Goal: Task Accomplishment & Management: Manage account settings

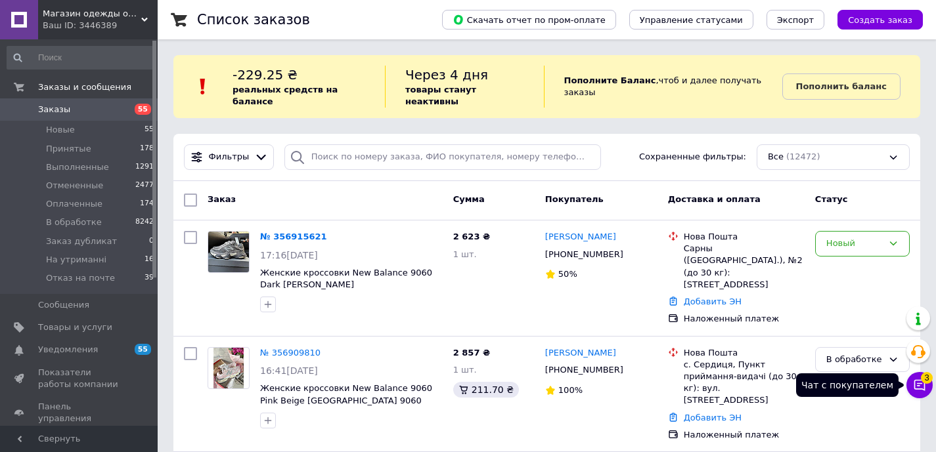
click at [920, 389] on icon at bounding box center [919, 385] width 11 height 11
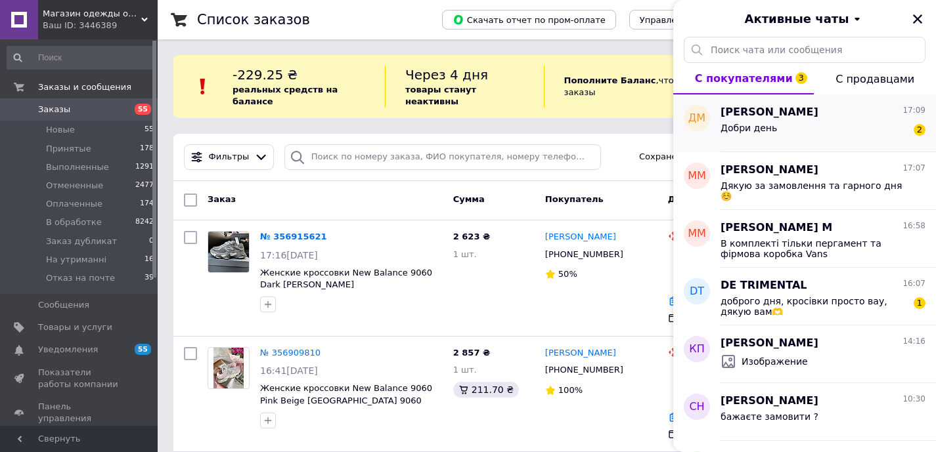
click at [811, 123] on div "Добри день 2" at bounding box center [822, 130] width 205 height 21
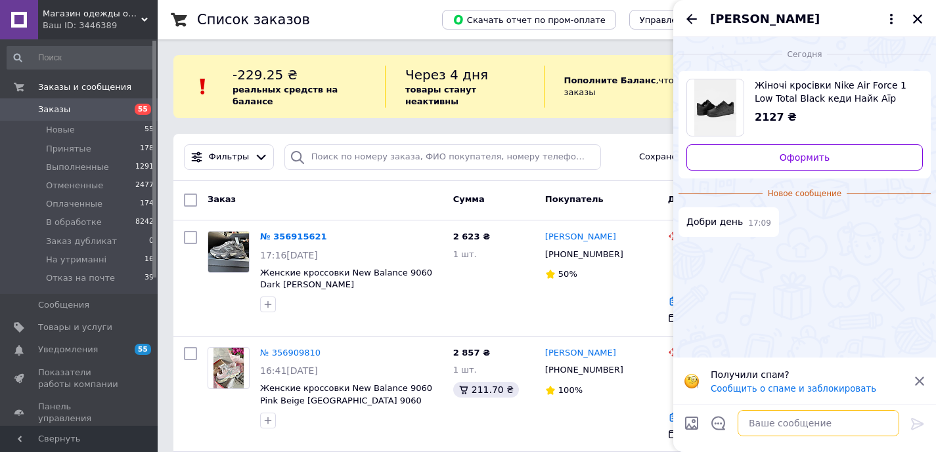
click at [766, 418] on textarea at bounding box center [818, 423] width 162 height 26
type textarea "Добрий день"
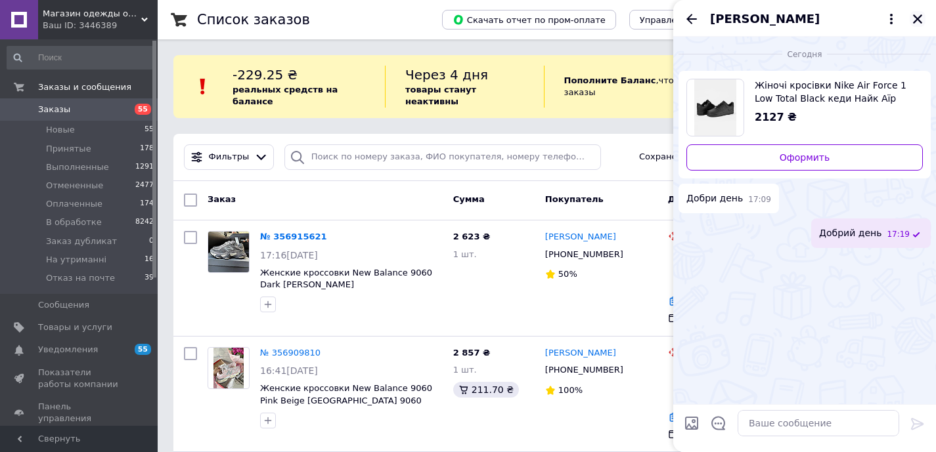
click at [917, 20] on icon "Закрыть" at bounding box center [918, 19] width 12 height 12
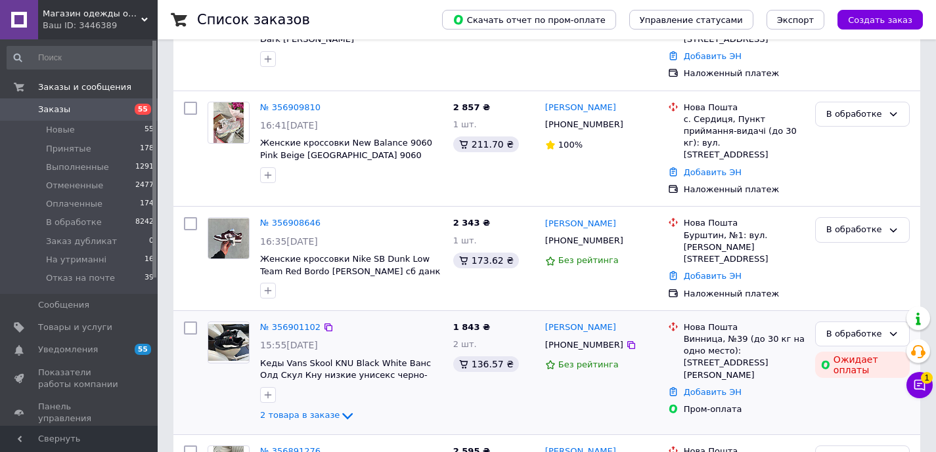
scroll to position [257, 0]
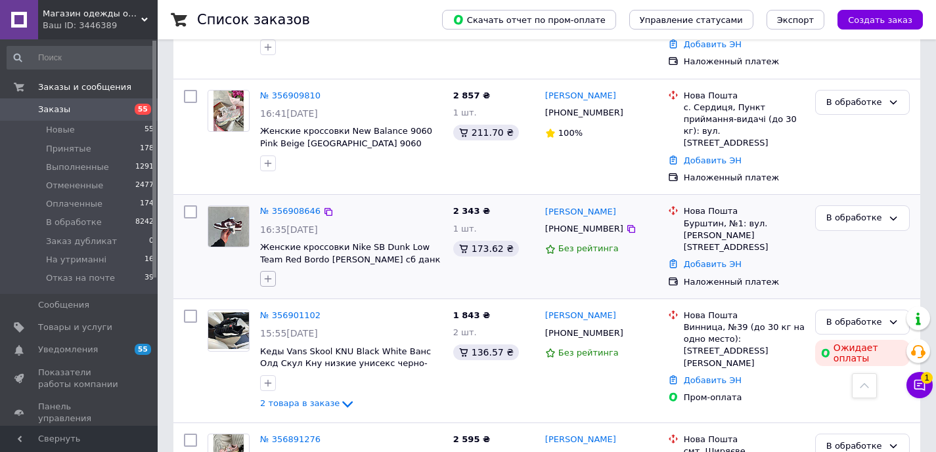
click at [263, 274] on icon "button" at bounding box center [268, 279] width 11 height 11
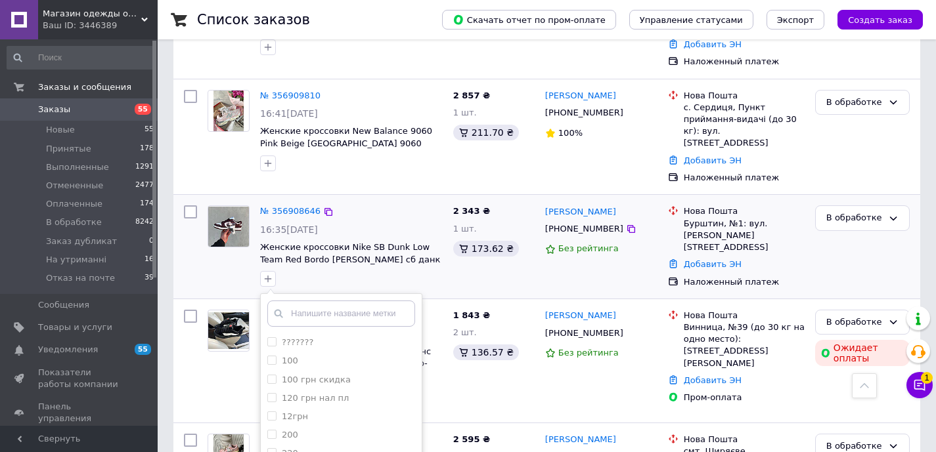
click at [313, 301] on input "text" at bounding box center [341, 314] width 148 height 26
type input "36"
click at [273, 338] on input "36" at bounding box center [271, 342] width 9 height 9
checkbox input "true"
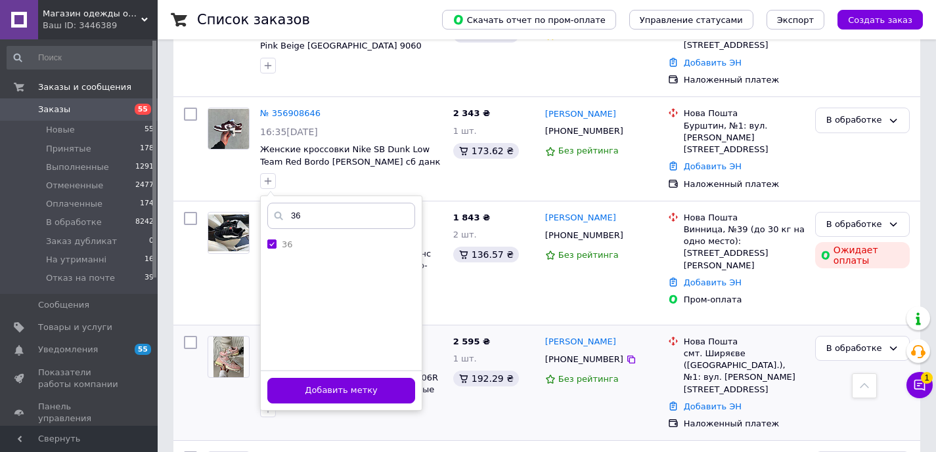
scroll to position [378, 0]
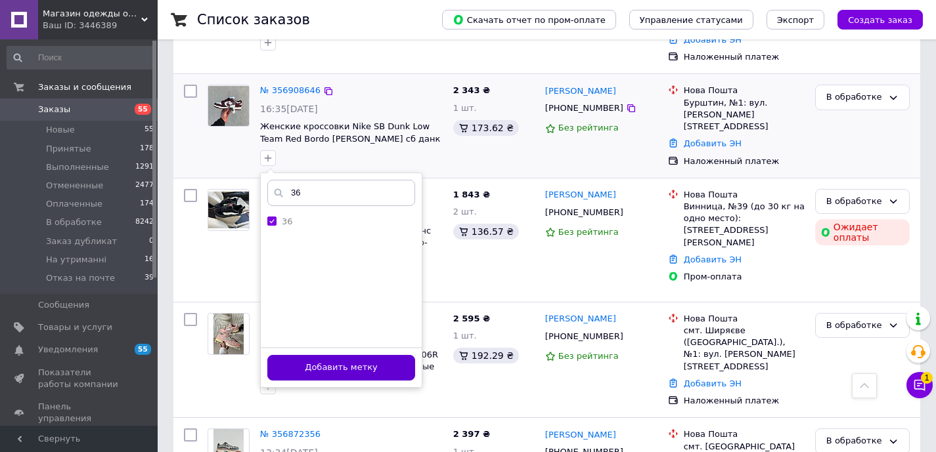
click at [376, 355] on button "Добавить метку" at bounding box center [341, 368] width 148 height 26
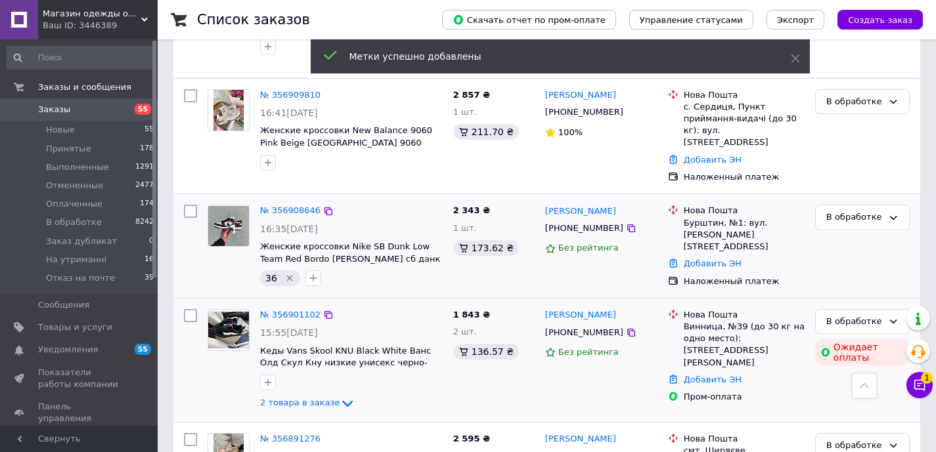
scroll to position [206, 0]
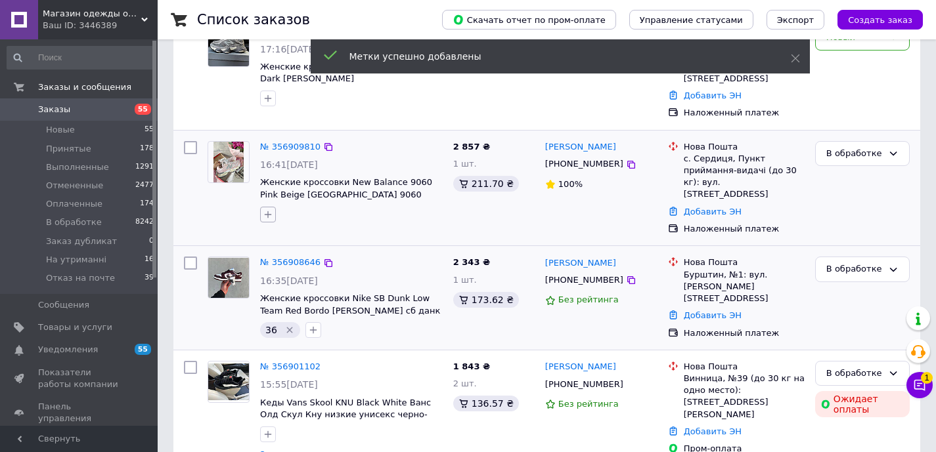
click at [261, 207] on button "button" at bounding box center [268, 215] width 16 height 16
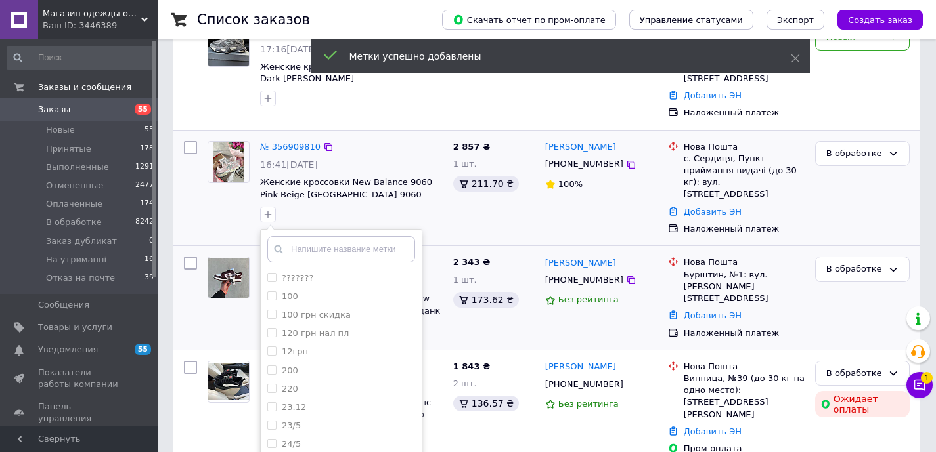
click at [320, 236] on input "text" at bounding box center [341, 249] width 148 height 26
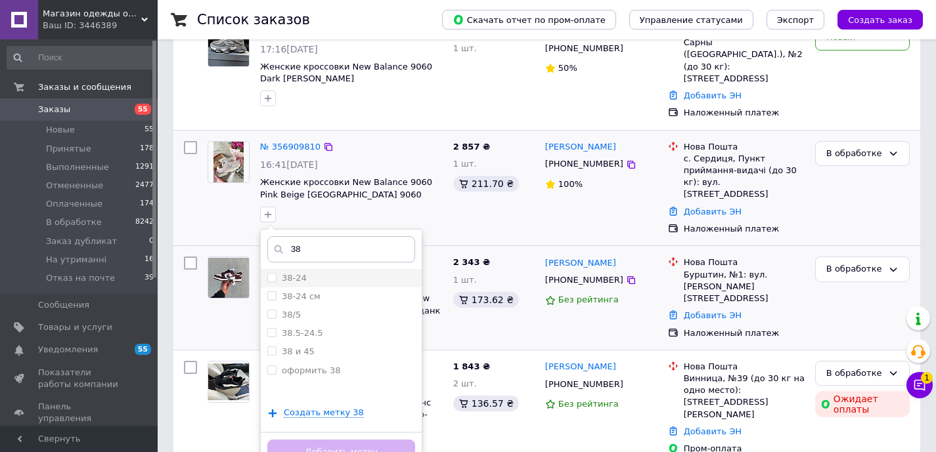
type input "38"
click at [277, 273] on label "38-24" at bounding box center [286, 279] width 39 height 12
click at [276, 273] on input "38-24" at bounding box center [271, 277] width 9 height 9
click at [276, 273] on span at bounding box center [271, 277] width 9 height 9
click at [276, 273] on input "38-24" at bounding box center [271, 277] width 9 height 9
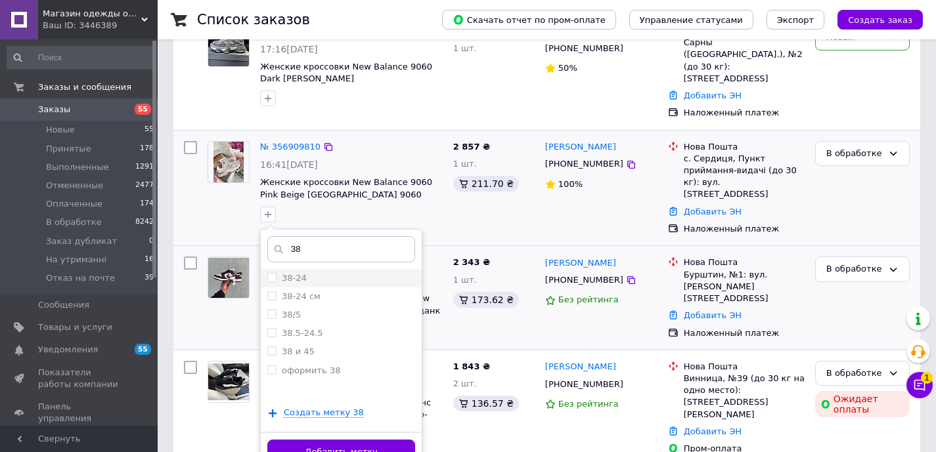
click at [274, 273] on input "38-24" at bounding box center [271, 277] width 9 height 9
checkbox input "true"
click at [351, 444] on button "Добавить метку" at bounding box center [341, 453] width 148 height 26
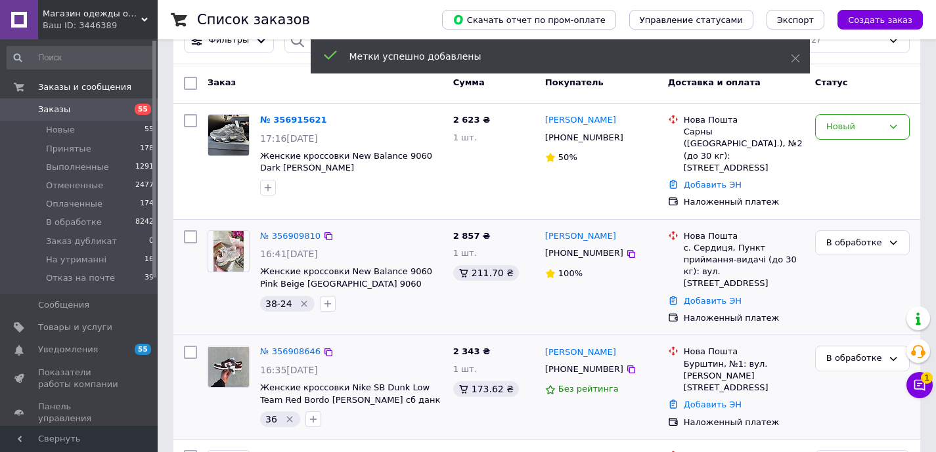
scroll to position [28, 0]
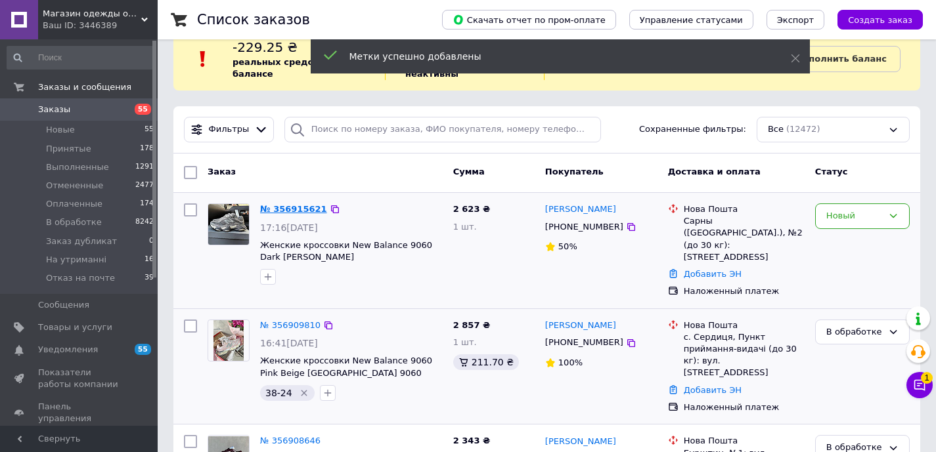
click at [288, 206] on link "№ 356915621" at bounding box center [293, 209] width 67 height 10
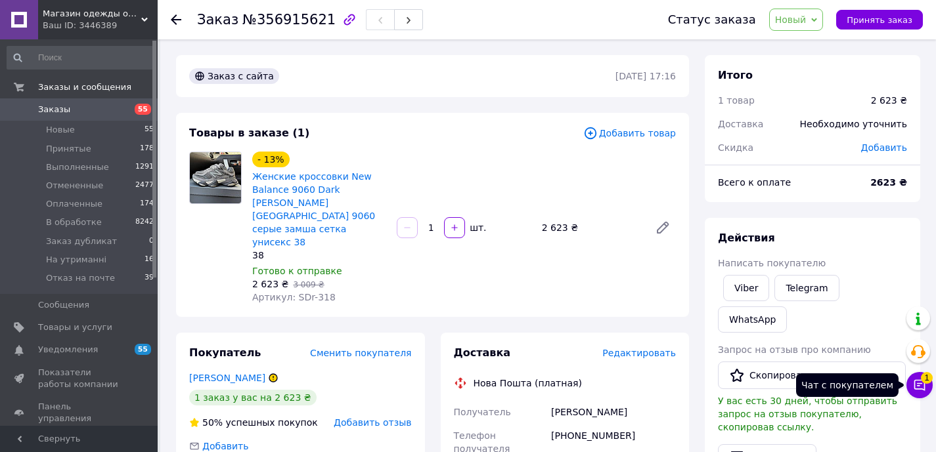
click at [925, 385] on icon at bounding box center [919, 385] width 13 height 13
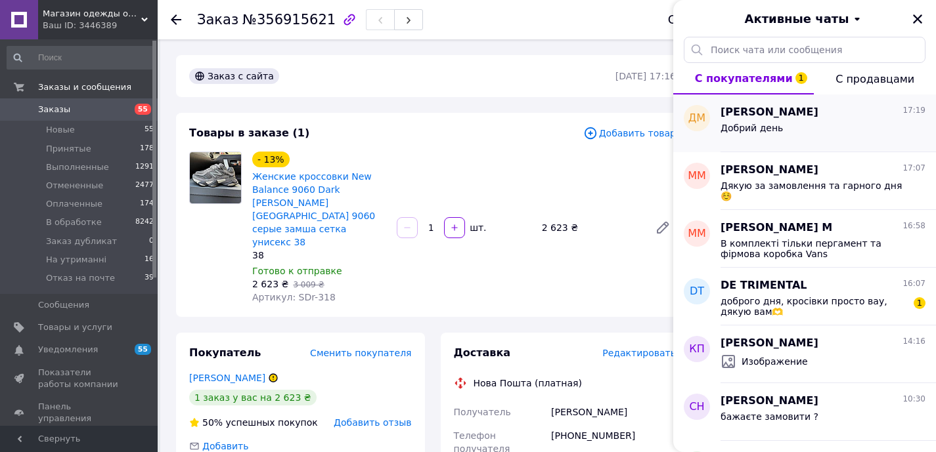
click at [833, 123] on div "Добрий день" at bounding box center [822, 130] width 205 height 21
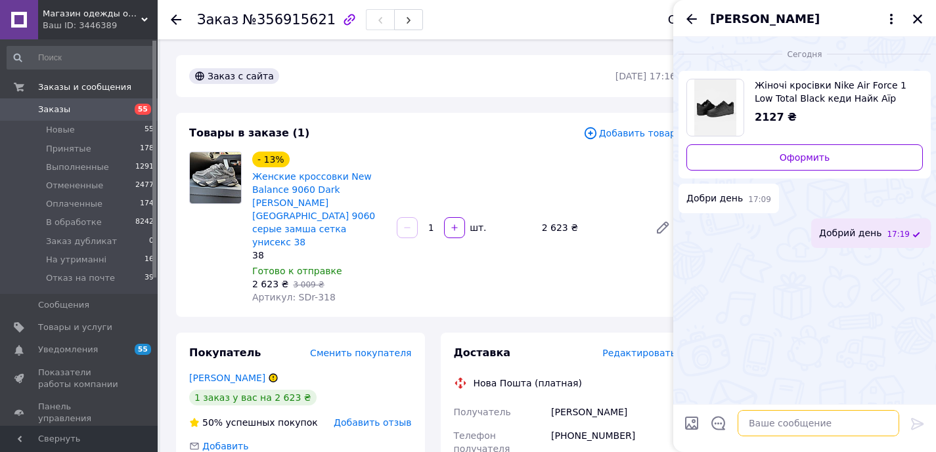
click at [776, 419] on textarea at bounding box center [818, 423] width 162 height 26
type textarea "Який розмір вас цікавить ?"
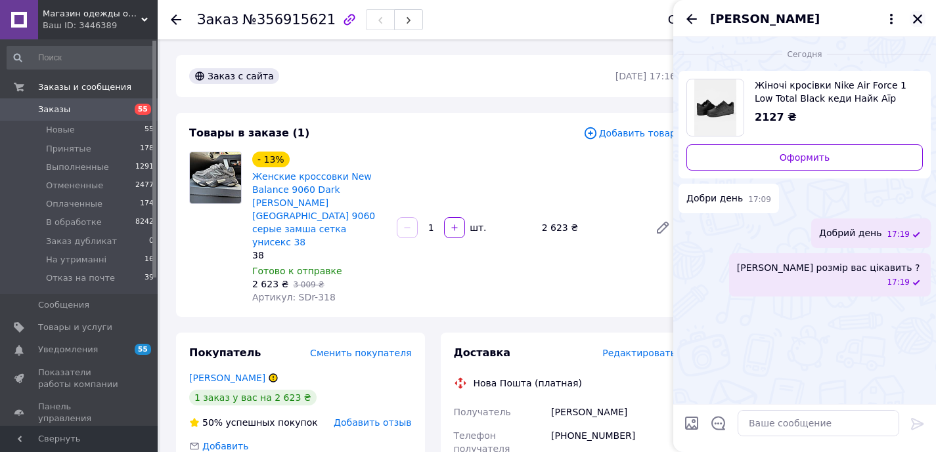
click at [915, 22] on icon "Закрыть" at bounding box center [918, 19] width 12 height 12
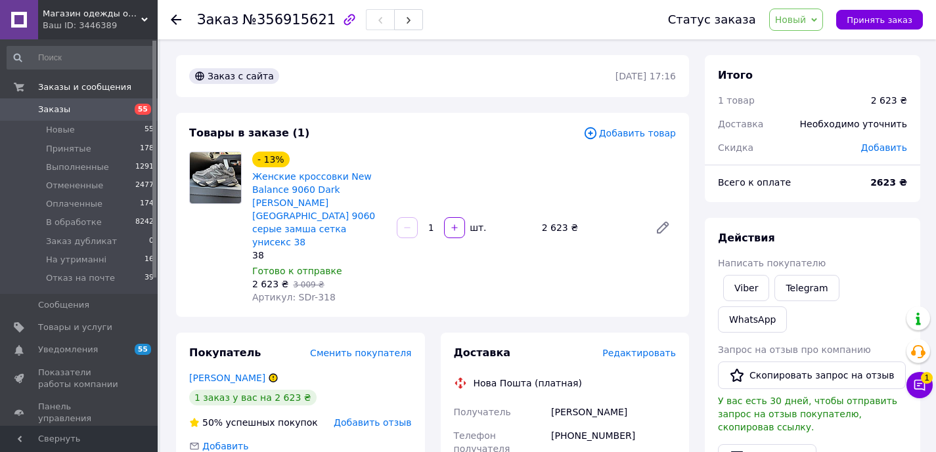
click at [115, 109] on span "Заказы" at bounding box center [79, 110] width 83 height 12
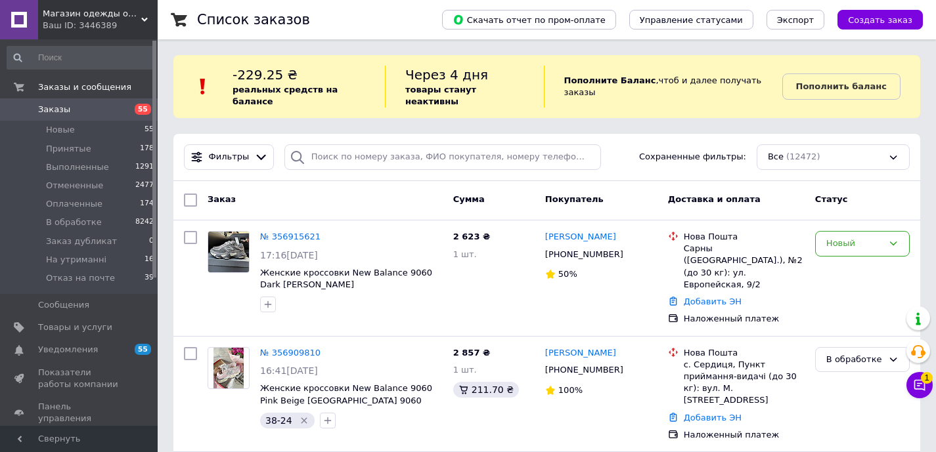
click at [924, 387] on icon at bounding box center [919, 385] width 11 height 11
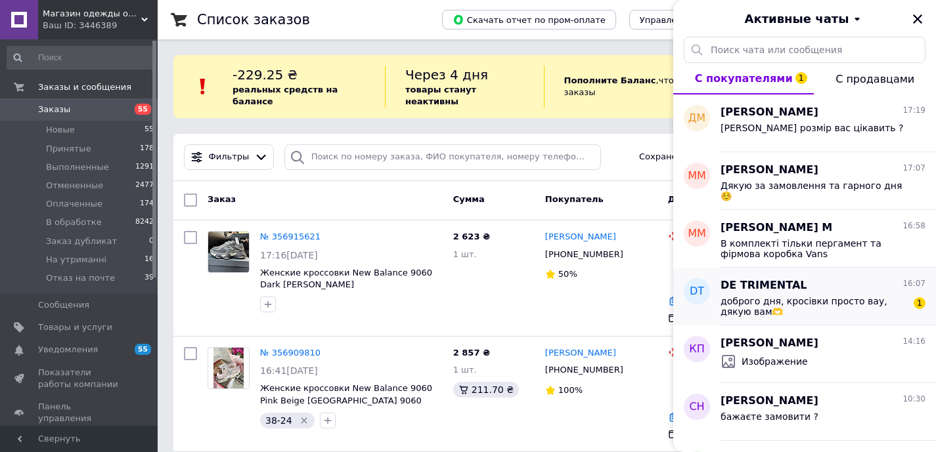
click at [842, 294] on div "доброго дня, кросівки просто вау, дякую вам🫶 1" at bounding box center [822, 306] width 205 height 24
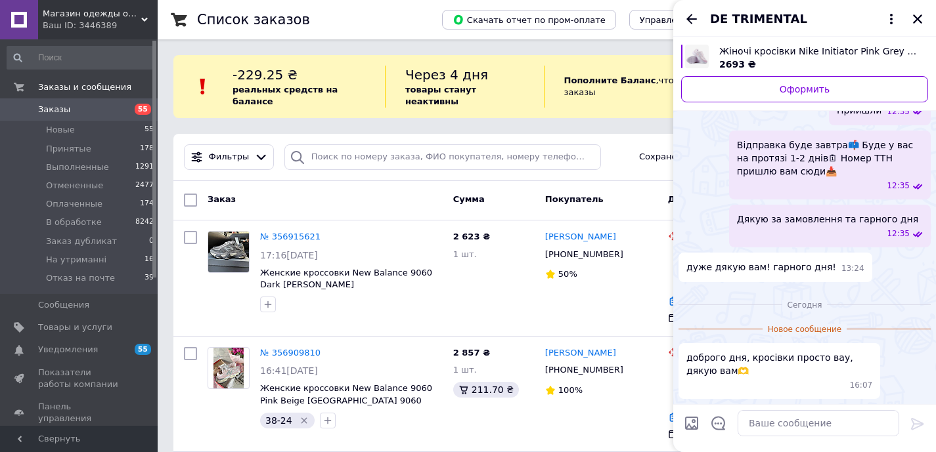
scroll to position [1040, 0]
click at [760, 429] on textarea at bounding box center [818, 423] width 162 height 26
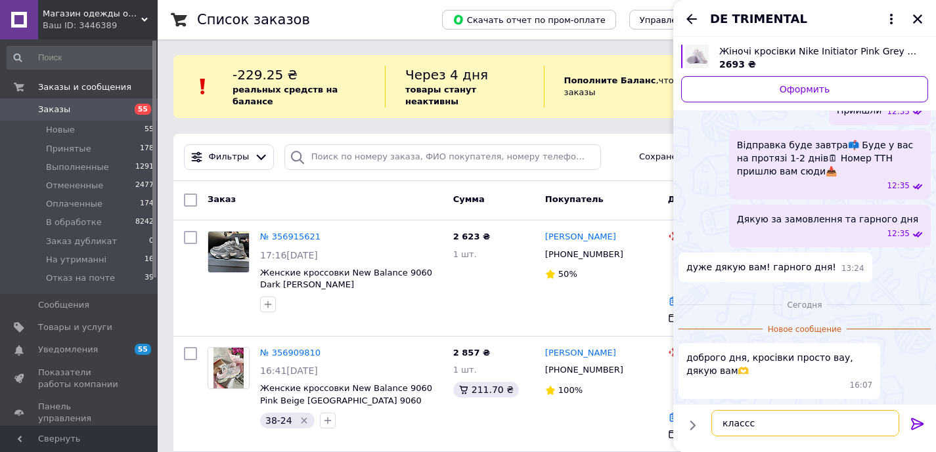
paste textarea "🤗🤗"
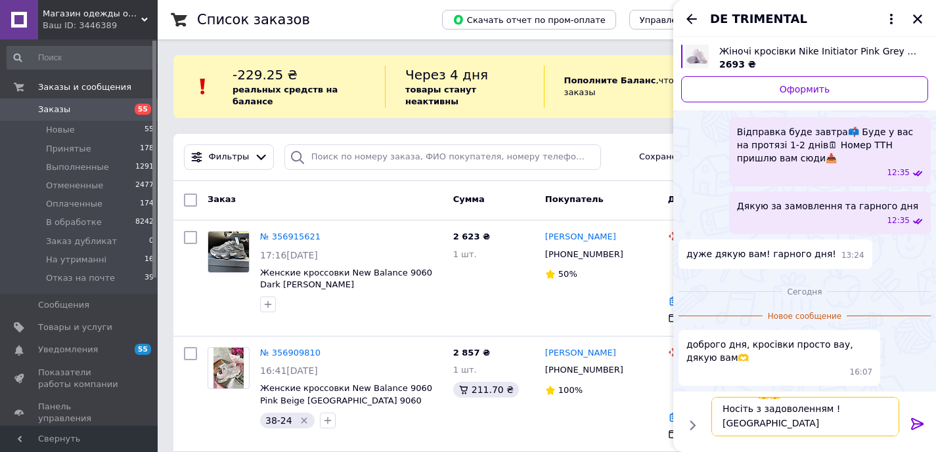
click at [728, 420] on textarea "классс 🤗🤗 Носіть з задоволенням ! гарного" at bounding box center [805, 416] width 188 height 39
click at [768, 426] on textarea "классс 🤗🤗 Носіть з задоволенням ! Гарного" at bounding box center [805, 416] width 188 height 39
paste textarea "🌸"
type textarea "классс 🤗🤗 Носіть з задоволенням ! Гарного дня 🌸"
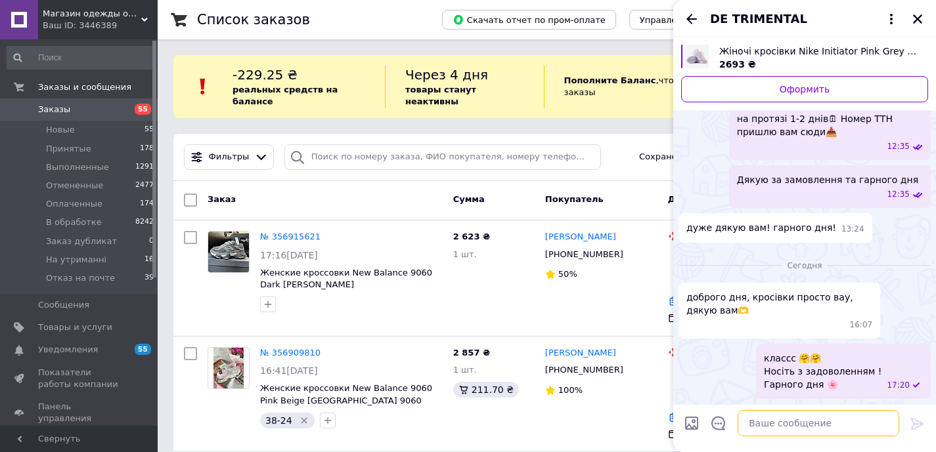
scroll to position [1080, 0]
click at [916, 21] on icon "Закрыть" at bounding box center [918, 19] width 12 height 12
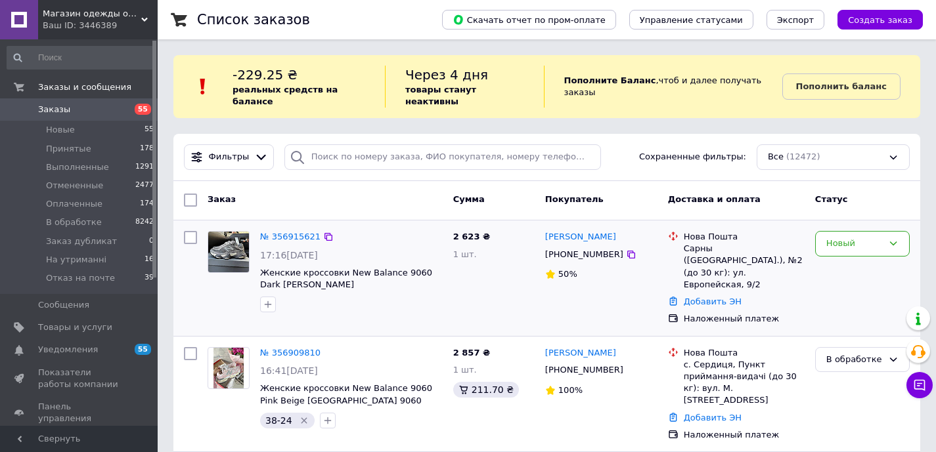
click at [507, 280] on div "2 623 ₴ 1 шт." at bounding box center [494, 278] width 92 height 105
click at [95, 110] on span "Заказы" at bounding box center [79, 110] width 83 height 12
click at [343, 154] on input "search" at bounding box center [442, 157] width 317 height 26
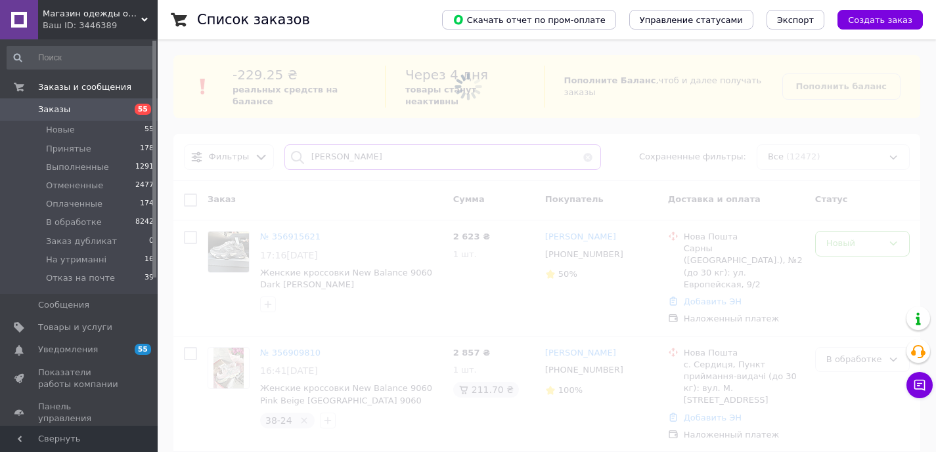
type input "гураль"
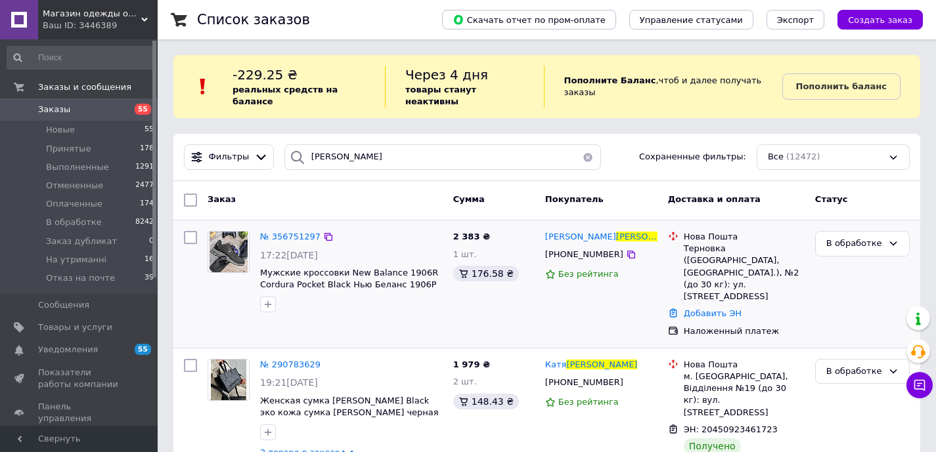
click at [714, 319] on div "Добавить ЭН" at bounding box center [744, 314] width 126 height 18
click at [712, 313] on link "Добавить ЭН" at bounding box center [713, 314] width 58 height 10
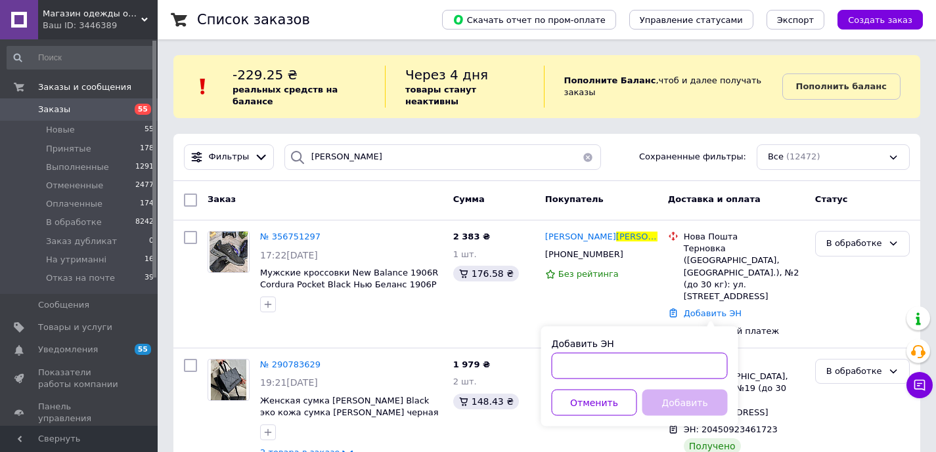
click at [598, 361] on input "Добавить ЭН" at bounding box center [640, 366] width 176 height 26
paste input "20451225269370"
type input "20451225269370"
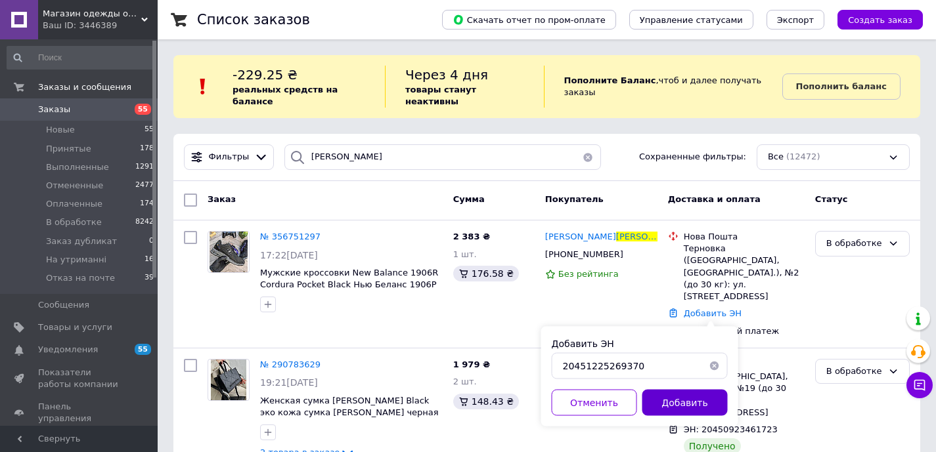
click at [677, 409] on button "Добавить" at bounding box center [684, 403] width 85 height 26
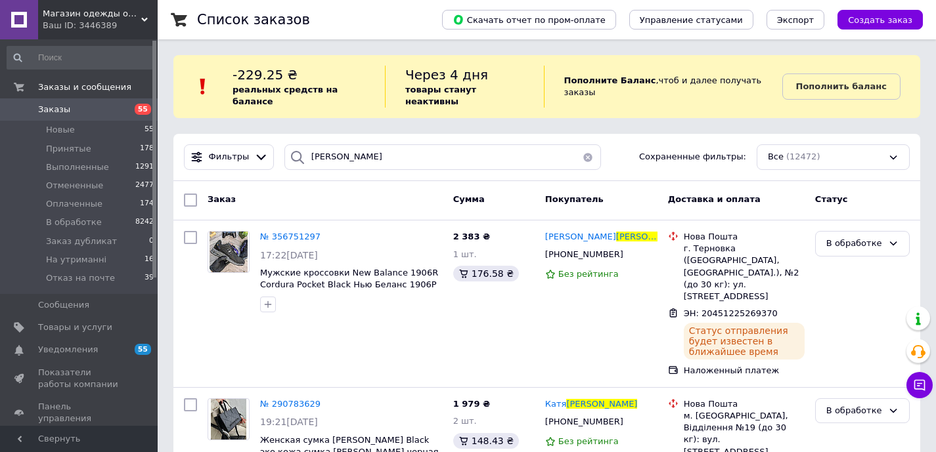
click at [70, 110] on span "Заказы" at bounding box center [79, 110] width 83 height 12
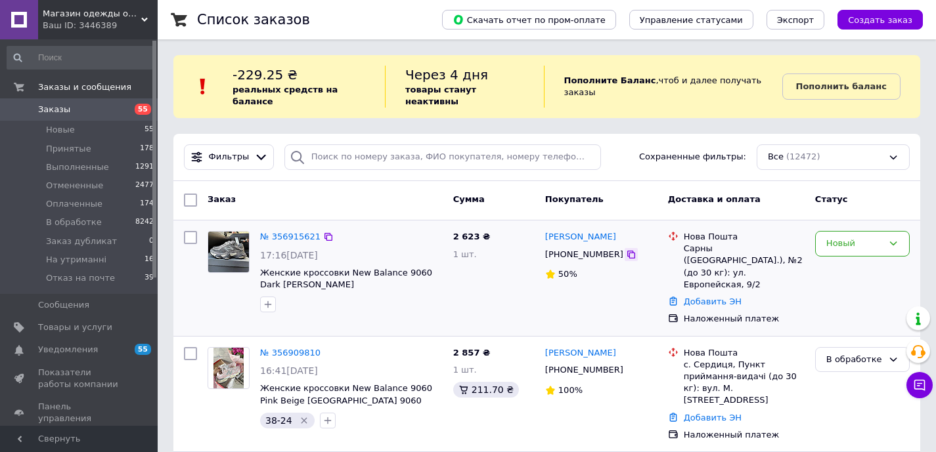
click at [626, 256] on icon at bounding box center [631, 255] width 11 height 11
click at [302, 235] on link "№ 356915621" at bounding box center [290, 237] width 60 height 10
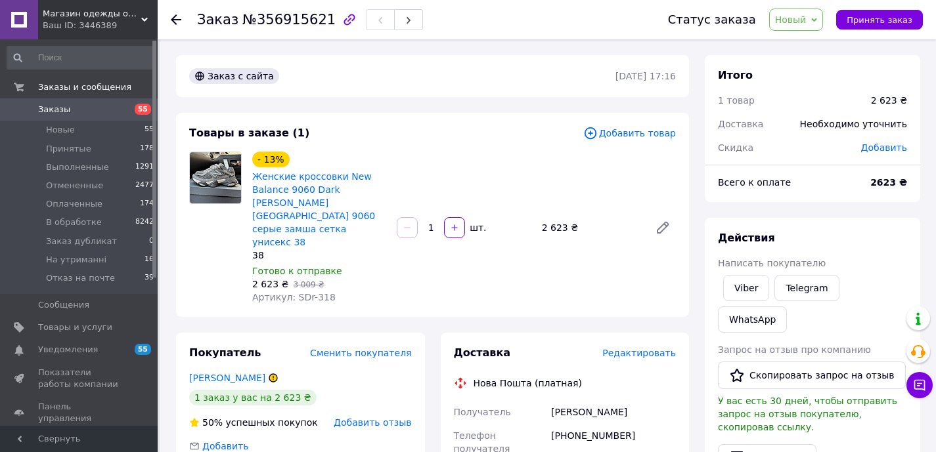
click at [81, 110] on span "Заказы" at bounding box center [79, 110] width 83 height 12
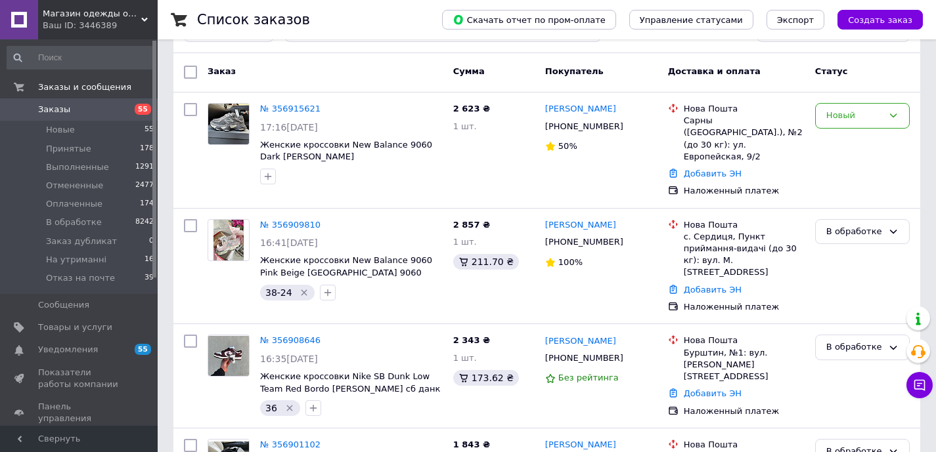
scroll to position [137, 0]
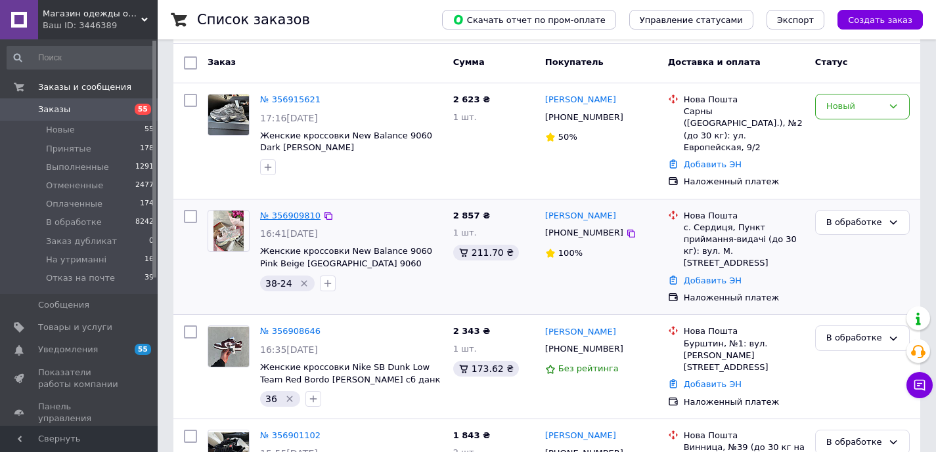
click at [299, 211] on link "№ 356909810" at bounding box center [290, 216] width 60 height 10
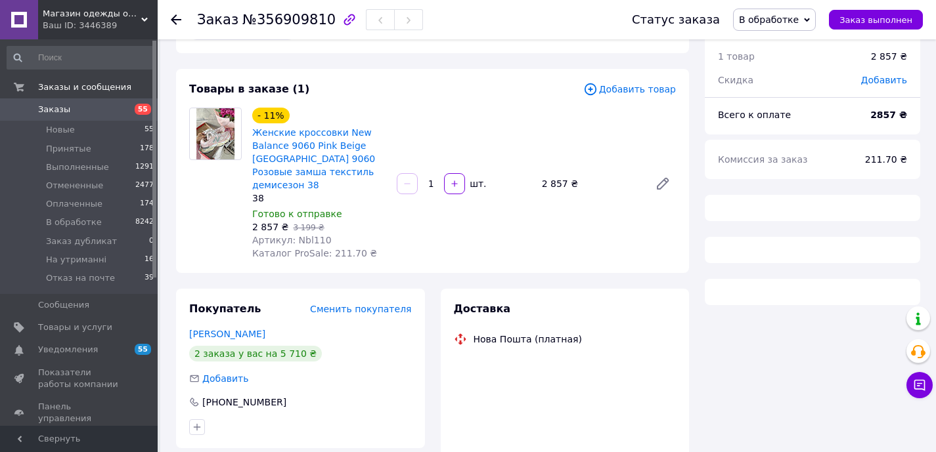
scroll to position [12, 0]
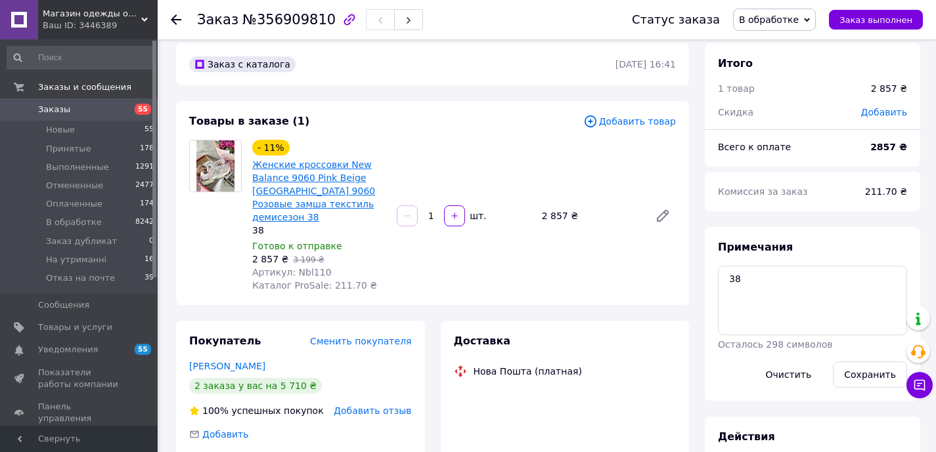
click at [314, 202] on link "Женские кроссовки New Balance 9060 Pink Beige [GEOGRAPHIC_DATA] 9060 Розовые за…" at bounding box center [313, 191] width 123 height 63
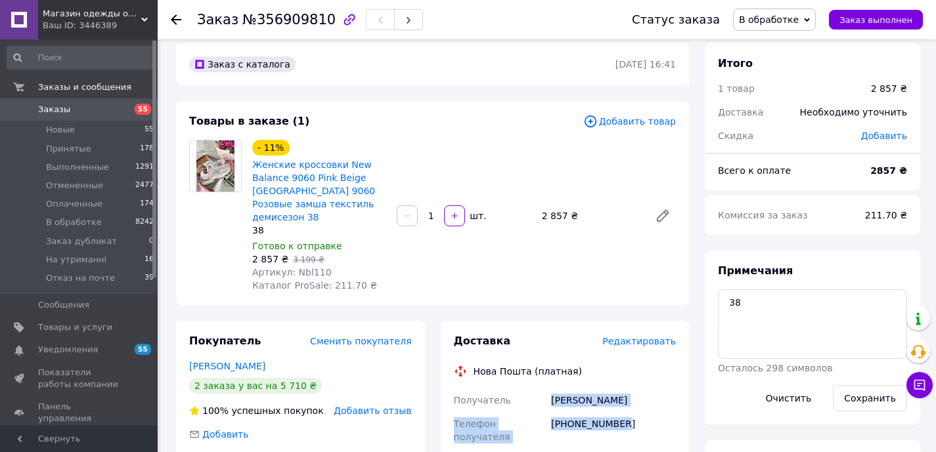
drag, startPoint x: 634, startPoint y: 411, endPoint x: 551, endPoint y: 387, distance: 86.9
copy div "кіт ярина Телефон получателя +380633210093"
click at [123, 114] on span "55" at bounding box center [139, 110] width 36 height 12
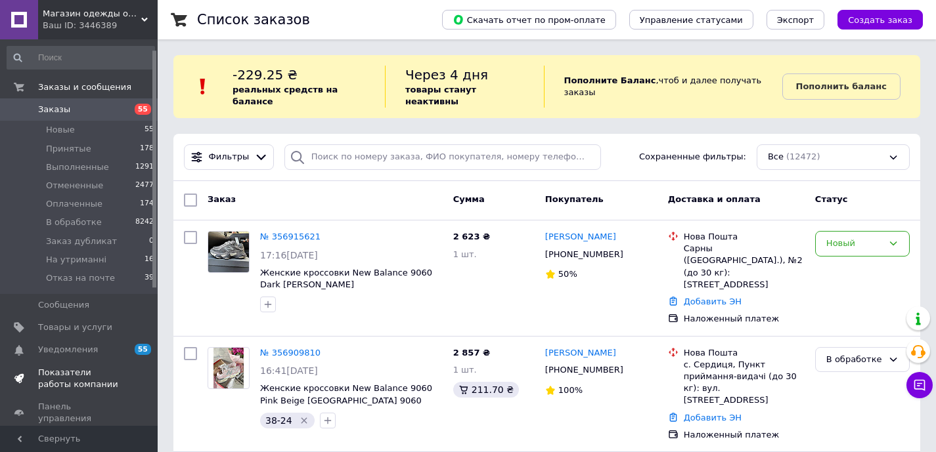
scroll to position [23, 0]
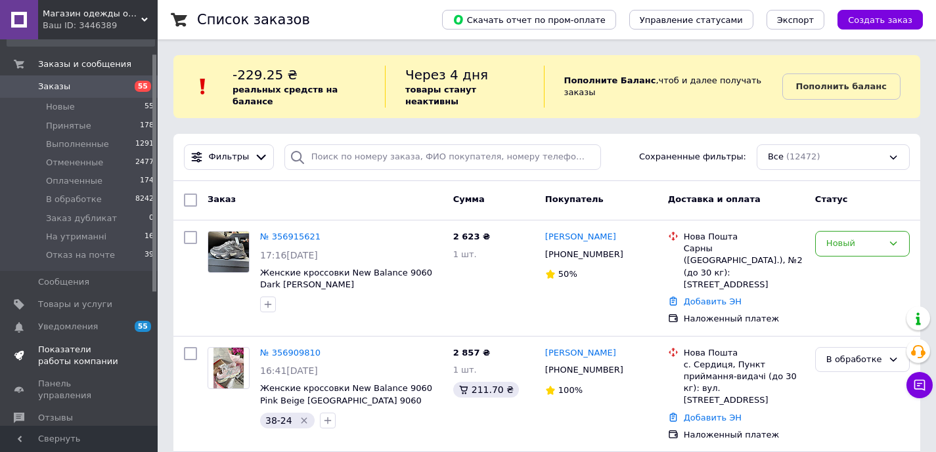
click at [75, 356] on span "Показатели работы компании" at bounding box center [79, 356] width 83 height 24
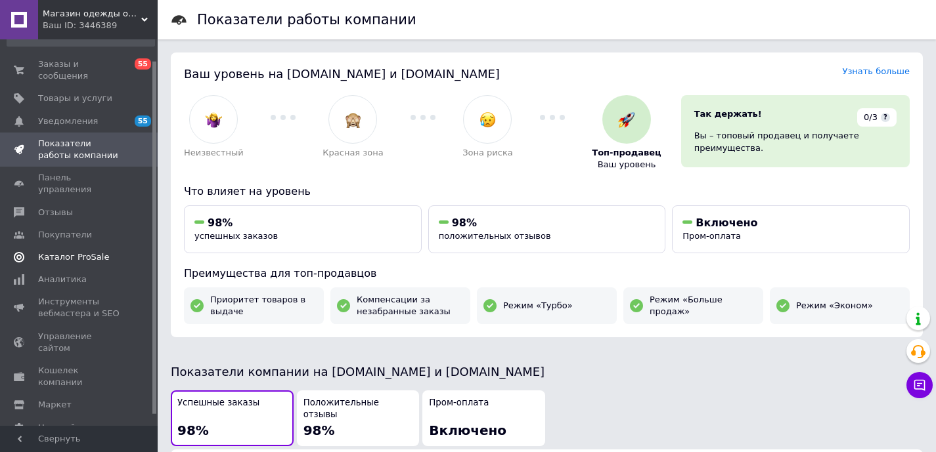
click at [83, 252] on span "Каталог ProSale" at bounding box center [73, 258] width 71 height 12
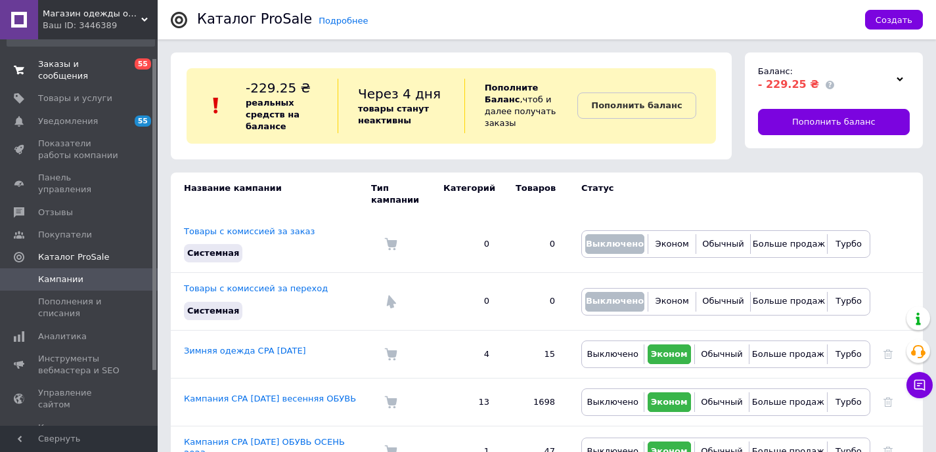
click at [62, 70] on span "Заказы и сообщения" at bounding box center [79, 70] width 83 height 24
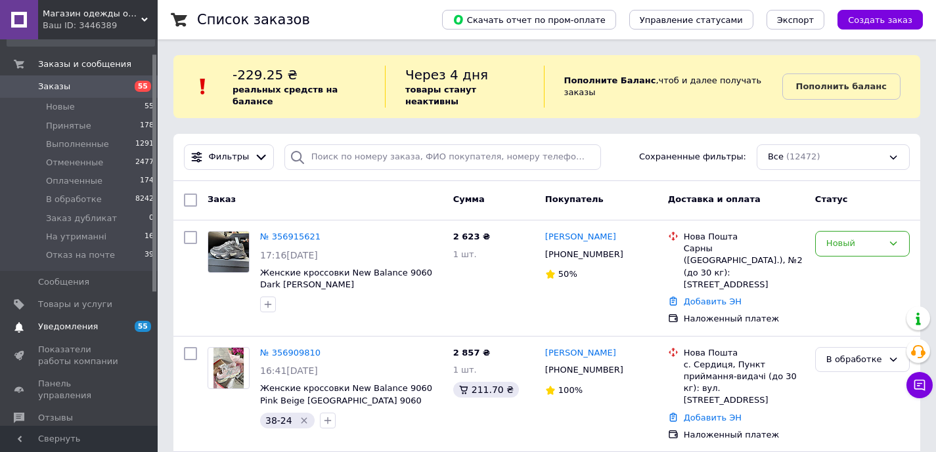
click at [64, 330] on span "Уведомления" at bounding box center [68, 327] width 60 height 12
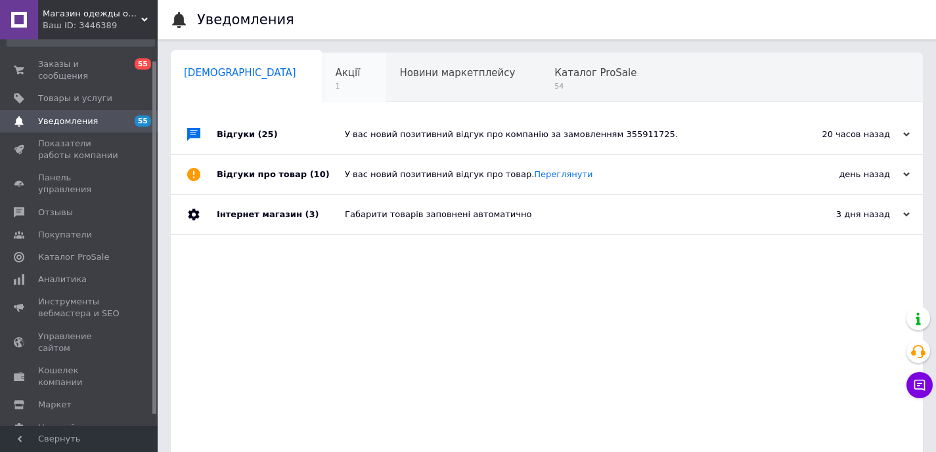
click at [336, 84] on span "1" at bounding box center [348, 86] width 25 height 10
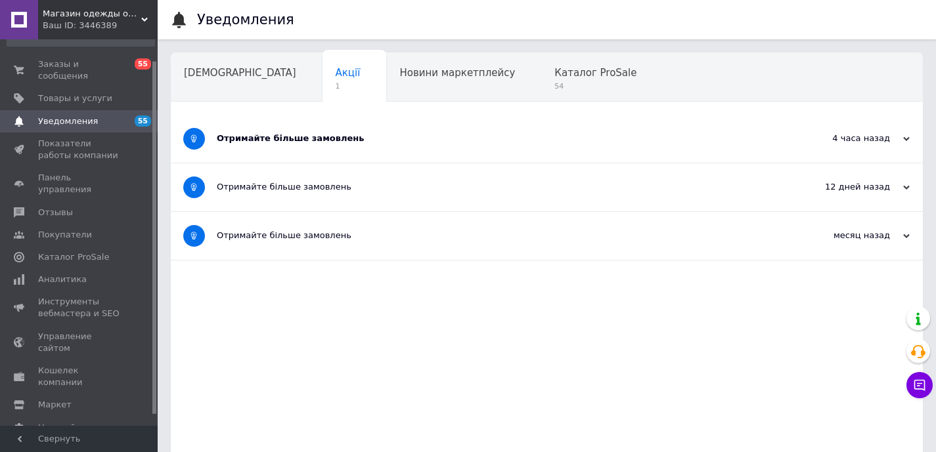
click at [336, 150] on div "Отримайте більше замовлень" at bounding box center [497, 139] width 561 height 48
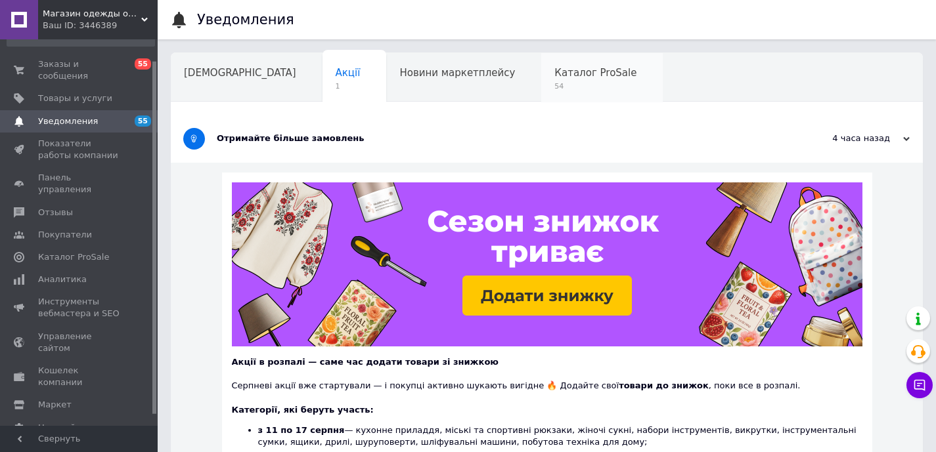
click at [554, 88] on span "54" at bounding box center [595, 86] width 82 height 10
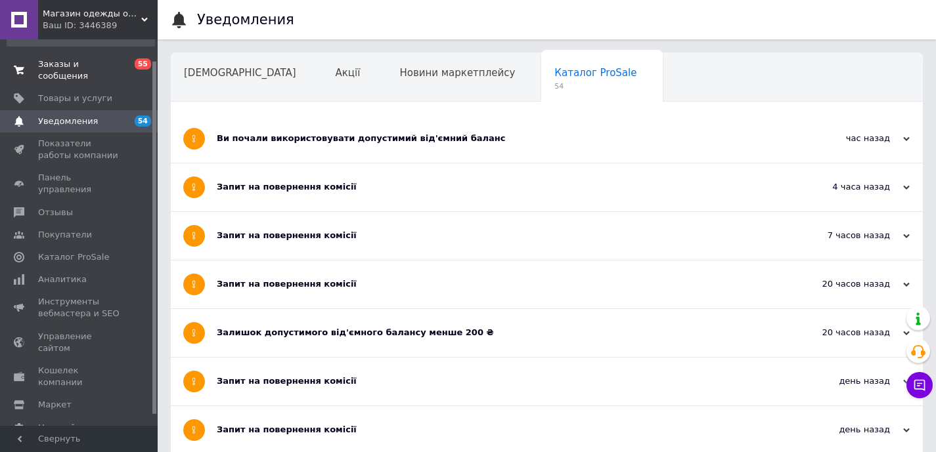
click at [60, 68] on span "Заказы и сообщения" at bounding box center [79, 70] width 83 height 24
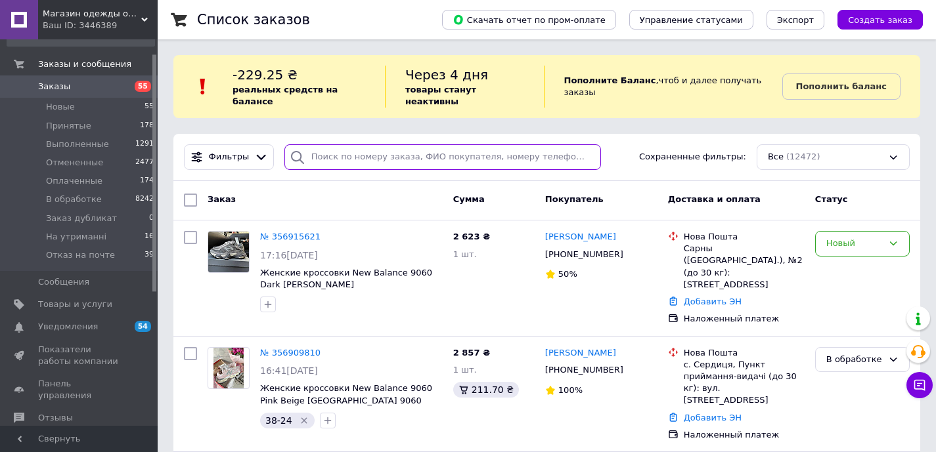
click at [384, 155] on input "search" at bounding box center [442, 157] width 317 height 26
type input "велика"
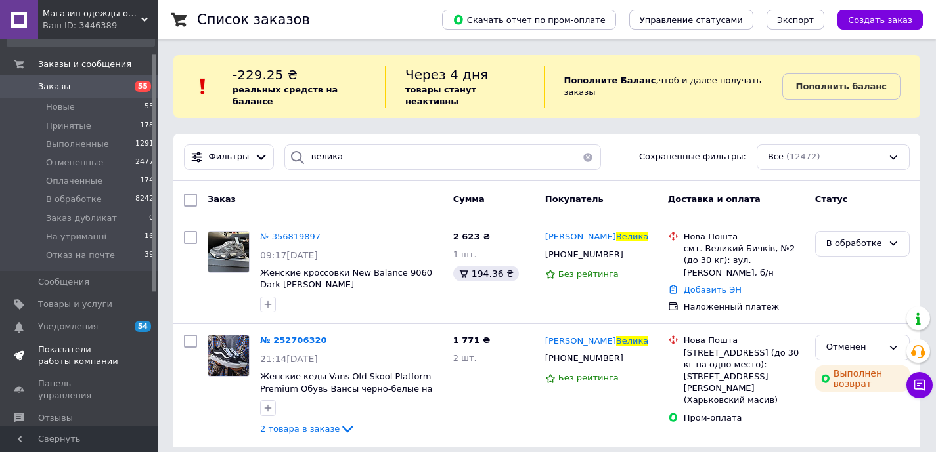
click at [84, 350] on span "Показатели работы компании" at bounding box center [79, 356] width 83 height 24
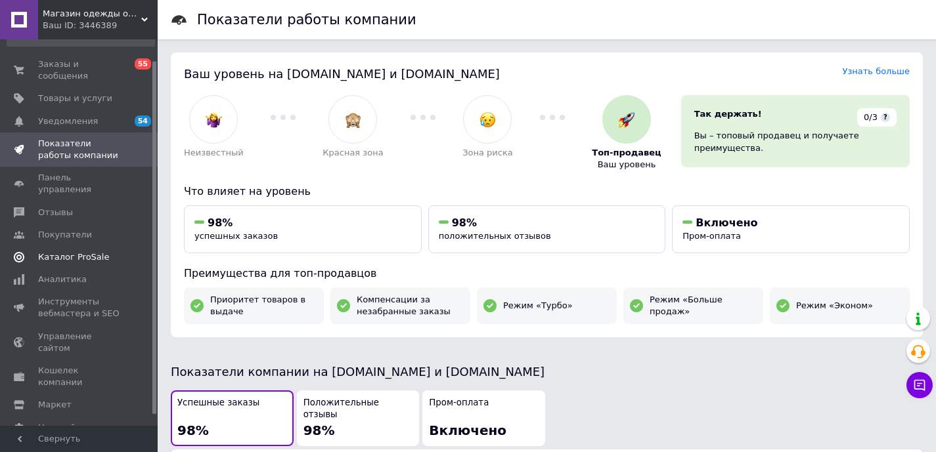
click at [73, 252] on span "Каталог ProSale" at bounding box center [73, 258] width 71 height 12
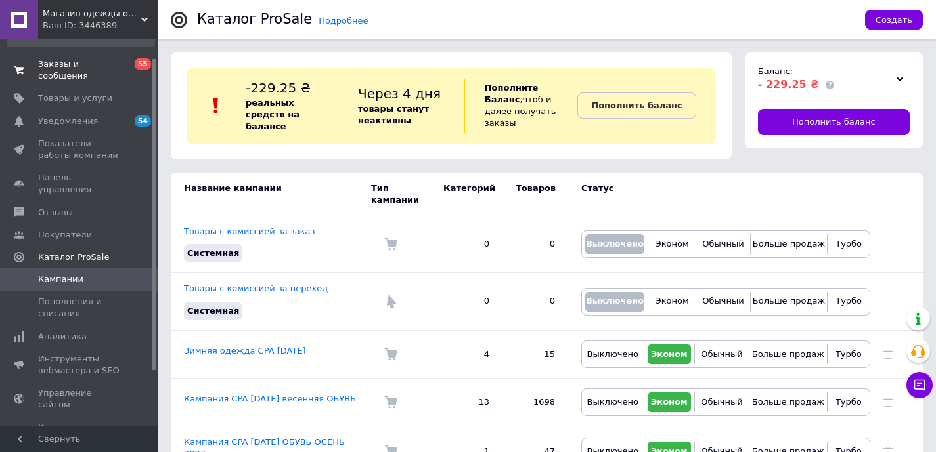
click at [67, 71] on span "Заказы и сообщения" at bounding box center [79, 70] width 83 height 24
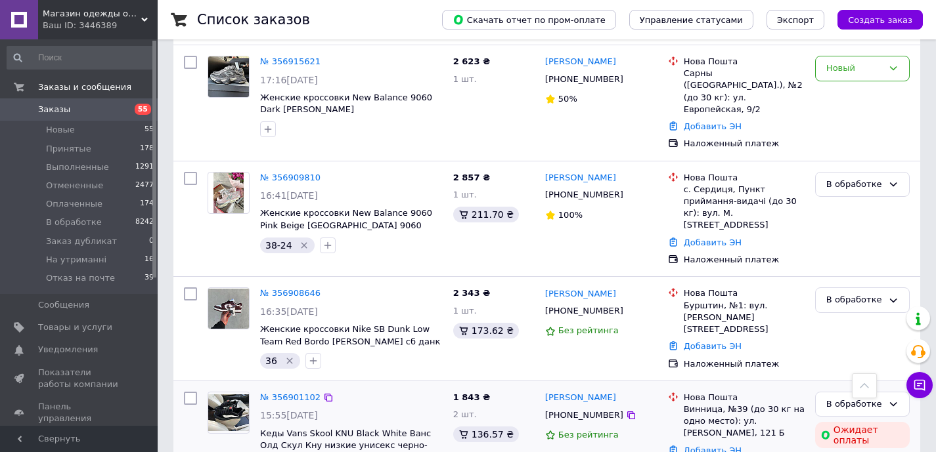
scroll to position [176, 0]
click at [298, 288] on link "№ 356908646" at bounding box center [290, 293] width 60 height 10
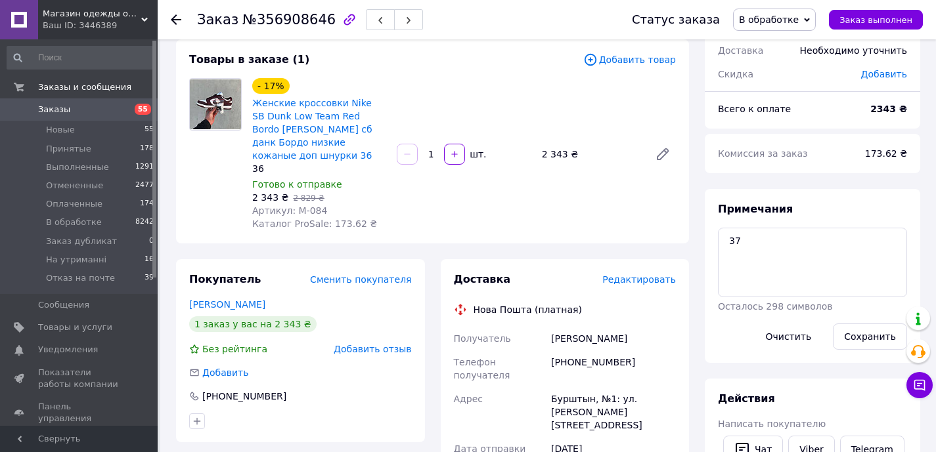
scroll to position [91, 0]
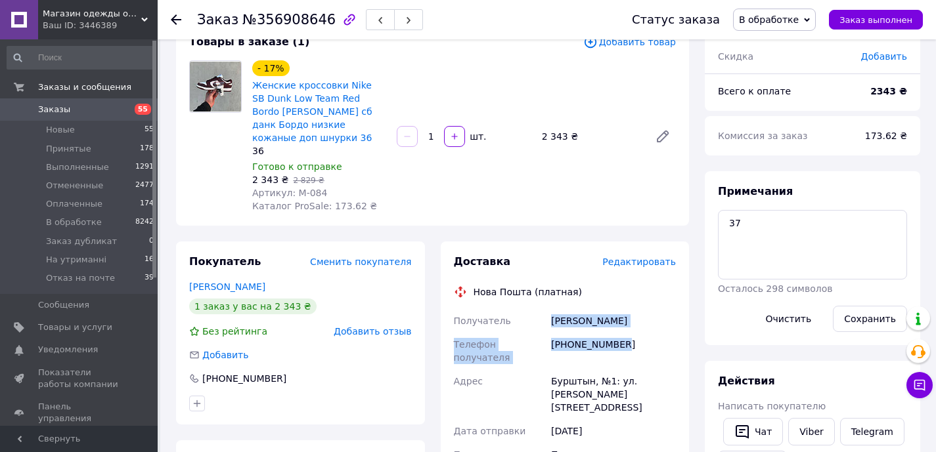
drag, startPoint x: 628, startPoint y: 340, endPoint x: 550, endPoint y: 319, distance: 80.8
copy div "[PERSON_NAME] Телефон получателя [PHONE_NUMBER]"
click at [106, 108] on span "Заказы" at bounding box center [79, 110] width 83 height 12
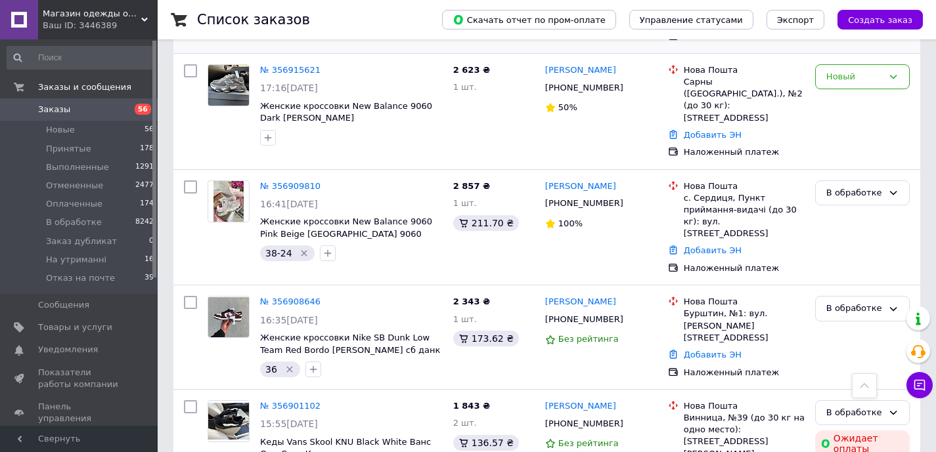
scroll to position [312, 0]
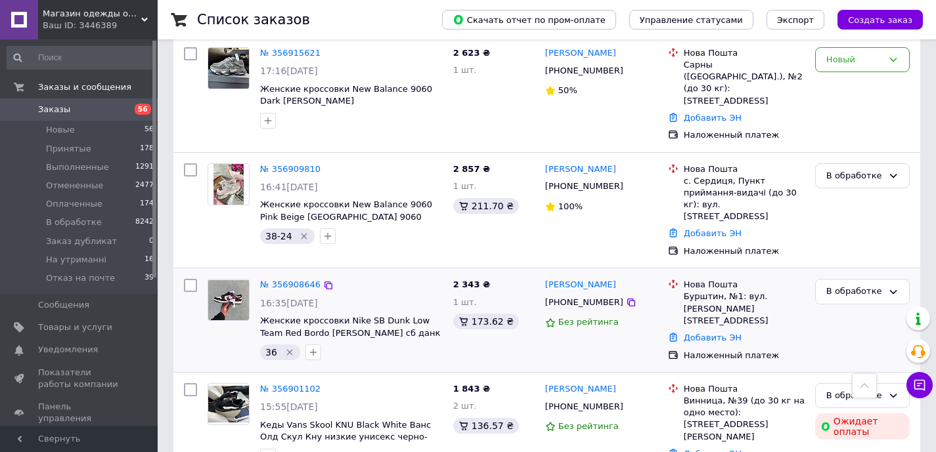
click at [288, 347] on icon "Удалить метку" at bounding box center [289, 352] width 11 height 11
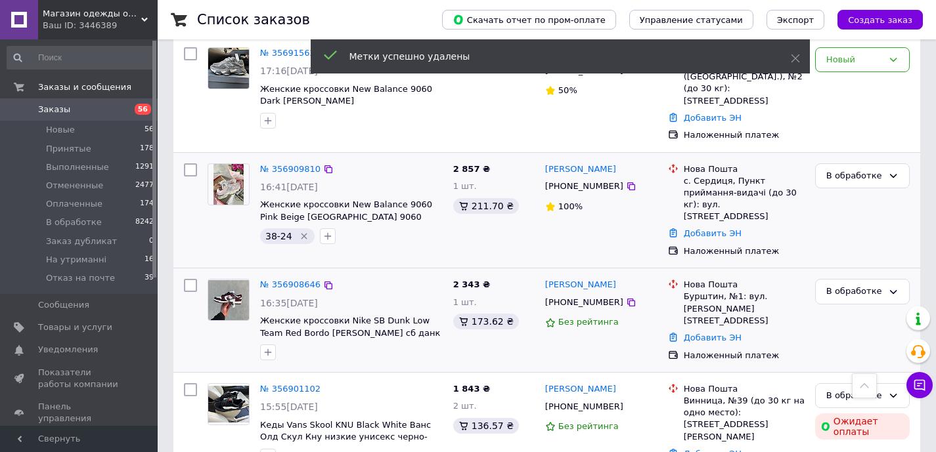
click at [301, 231] on icon "Удалить метку" at bounding box center [304, 236] width 11 height 11
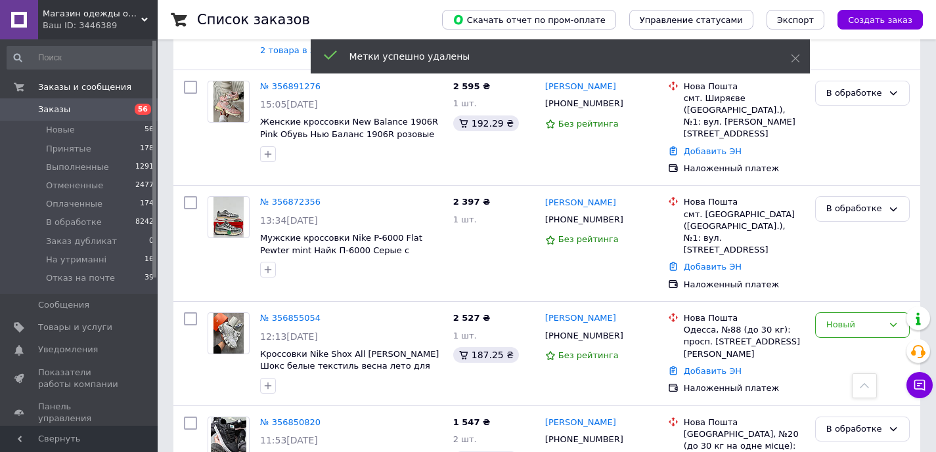
scroll to position [748, 0]
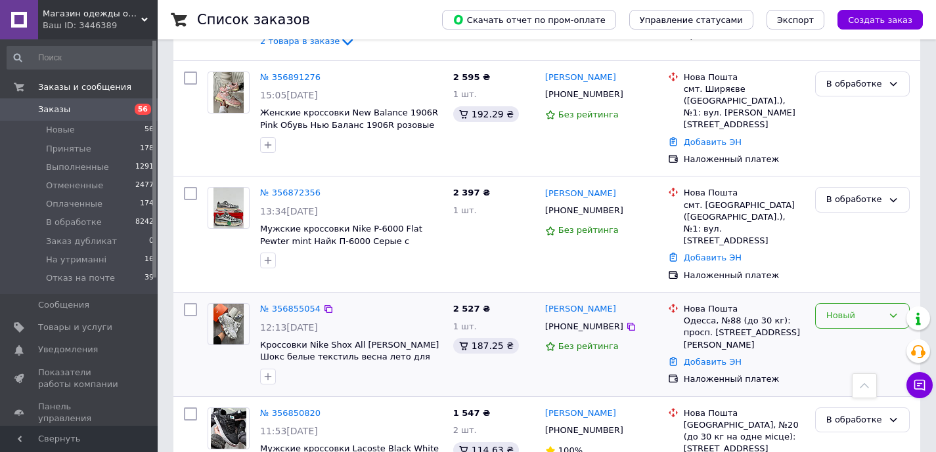
click at [875, 309] on div "Новый" at bounding box center [854, 316] width 56 height 14
click at [848, 397] on li "В обработке" at bounding box center [862, 409] width 93 height 24
drag, startPoint x: 627, startPoint y: 277, endPoint x: 544, endPoint y: 249, distance: 87.4
click at [544, 298] on div "Данило Полищук +380991731086 Без рейтинга" at bounding box center [601, 344] width 123 height 93
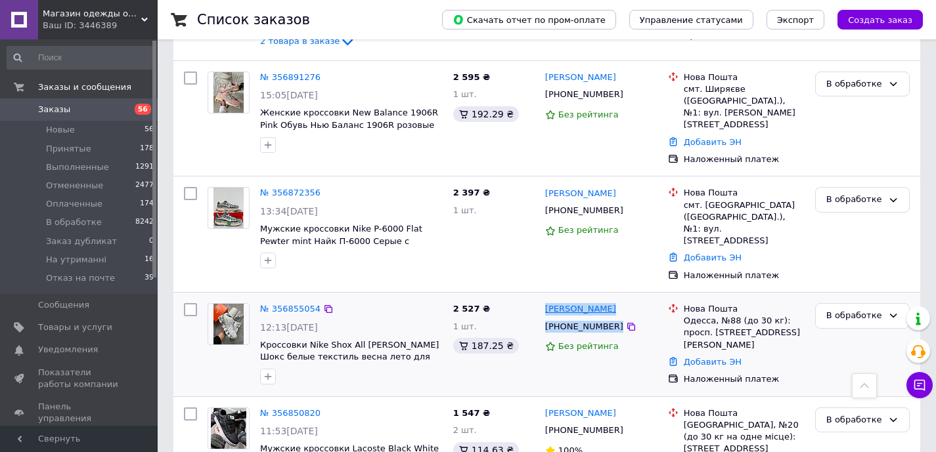
copy div "Данило Полищук +380991731086"
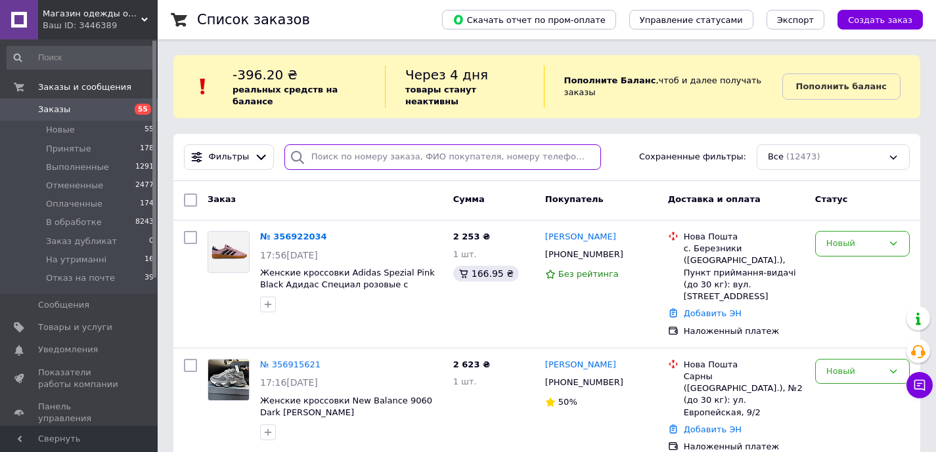
click at [398, 156] on input "search" at bounding box center [442, 157] width 317 height 26
type input "2730"
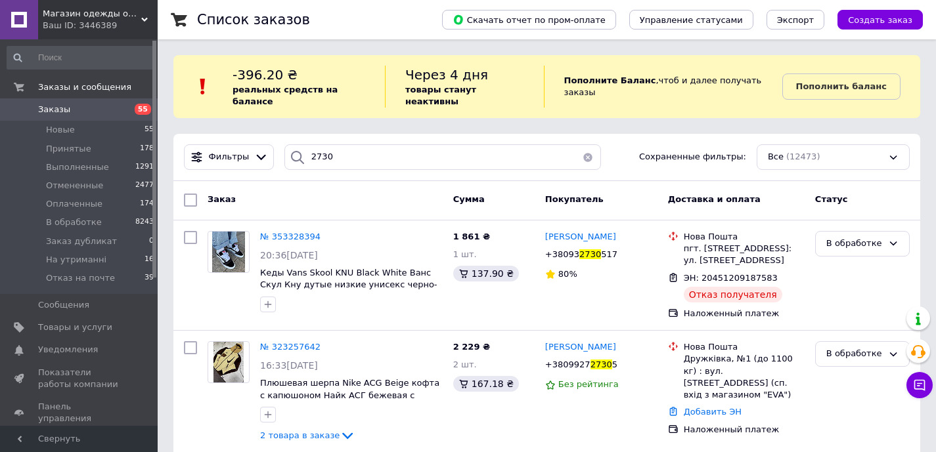
click at [93, 116] on link "Заказы 55" at bounding box center [81, 110] width 162 height 22
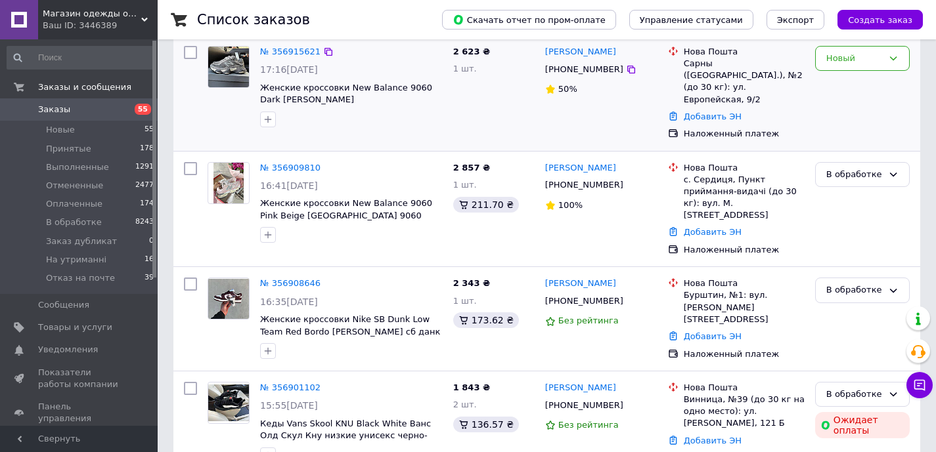
scroll to position [320, 0]
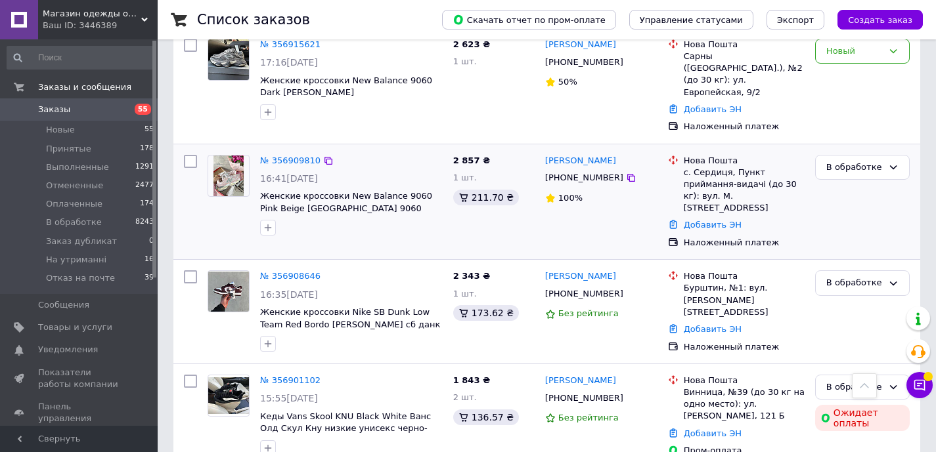
click at [533, 208] on div "2 857 ₴ 1 шт. 211.70 ₴" at bounding box center [494, 202] width 92 height 105
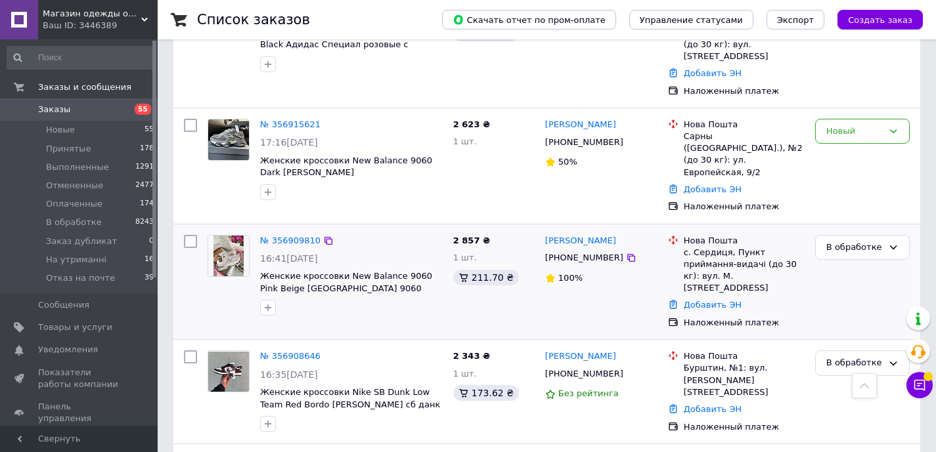
scroll to position [232, 0]
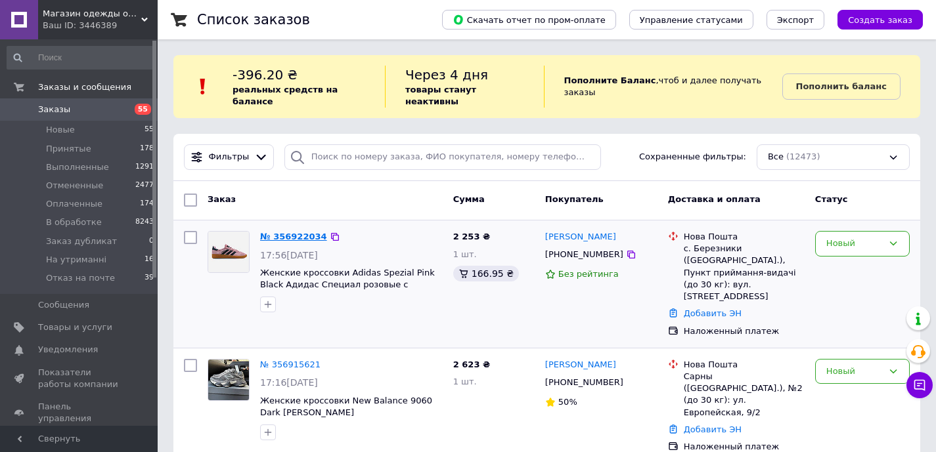
click at [284, 238] on link "№ 356922034" at bounding box center [293, 237] width 67 height 10
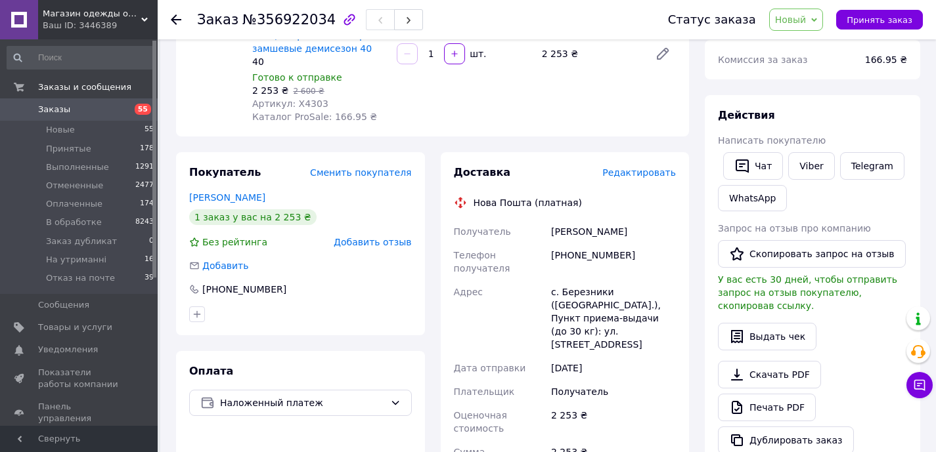
scroll to position [171, 0]
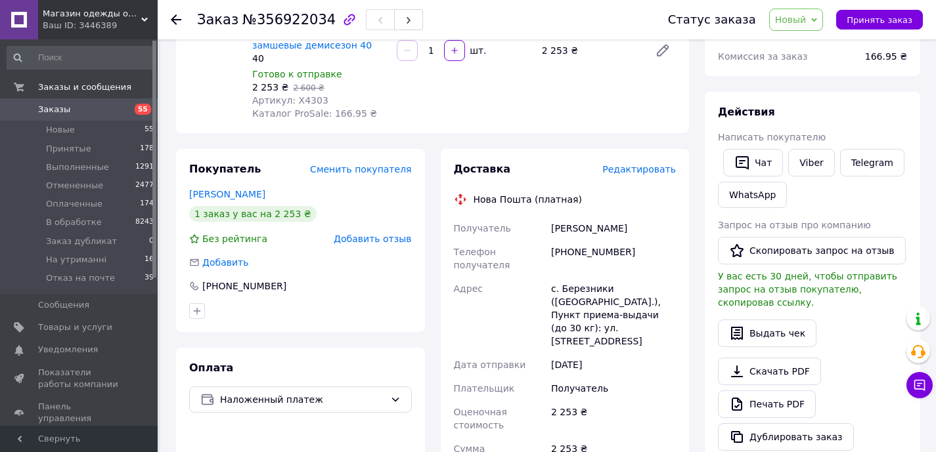
click at [807, 26] on span "Новый" at bounding box center [796, 20] width 55 height 22
click at [820, 125] on li "В обработке" at bounding box center [812, 125] width 84 height 20
click at [83, 110] on span "Заказы" at bounding box center [79, 110] width 83 height 12
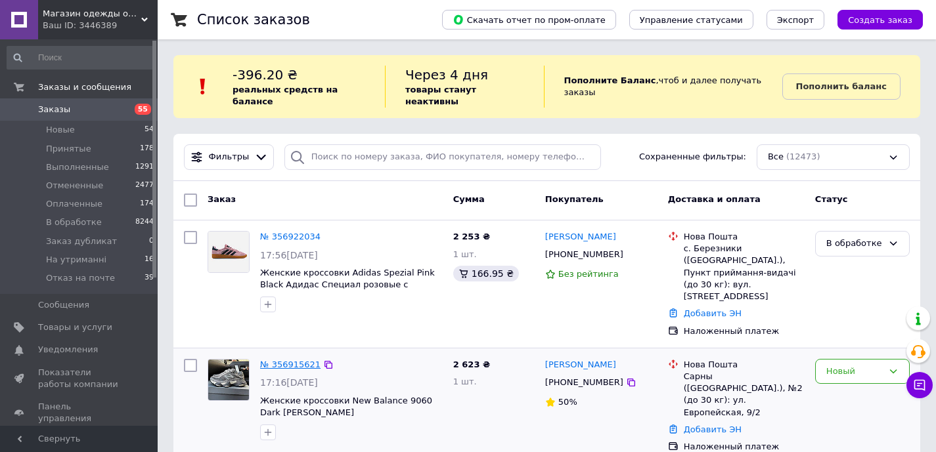
click at [288, 360] on link "№ 356915621" at bounding box center [290, 365] width 60 height 10
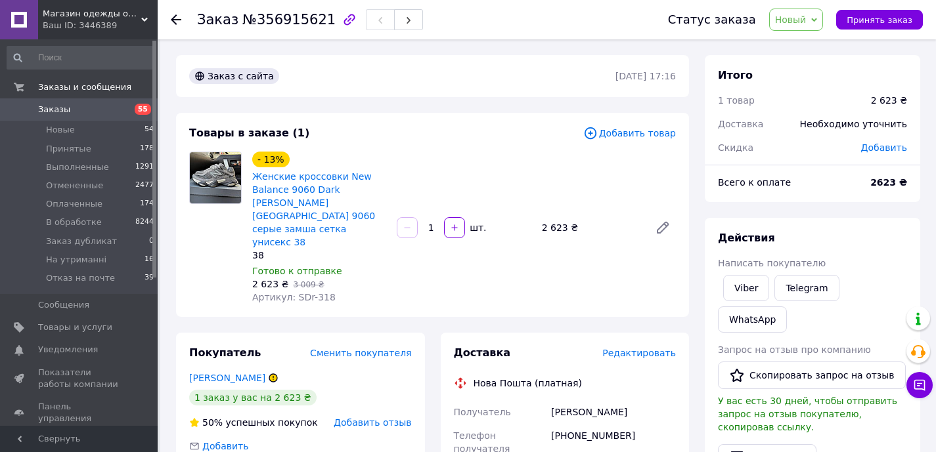
click at [588, 424] on div "[PHONE_NUMBER]" at bounding box center [613, 442] width 130 height 37
copy div "380994578751"
click at [93, 111] on span "Заказы" at bounding box center [79, 110] width 83 height 12
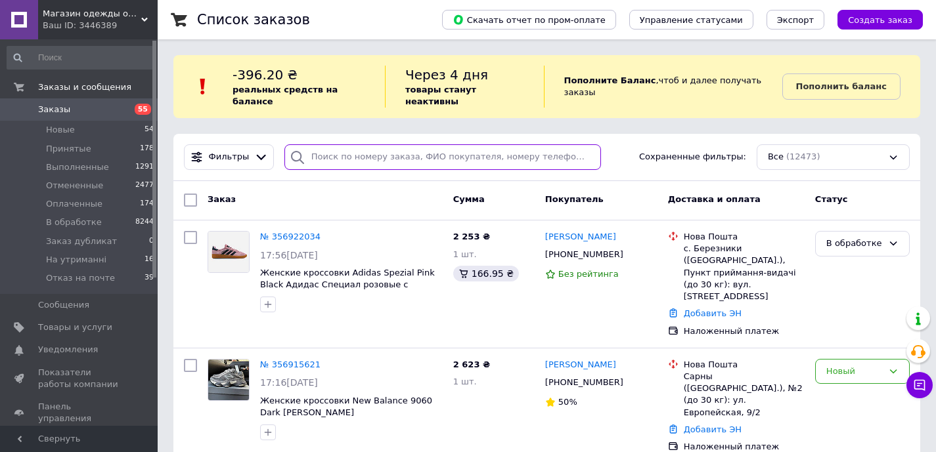
click at [383, 168] on input "search" at bounding box center [442, 157] width 317 height 26
click at [380, 159] on input "search" at bounding box center [442, 157] width 317 height 26
type input "велика"
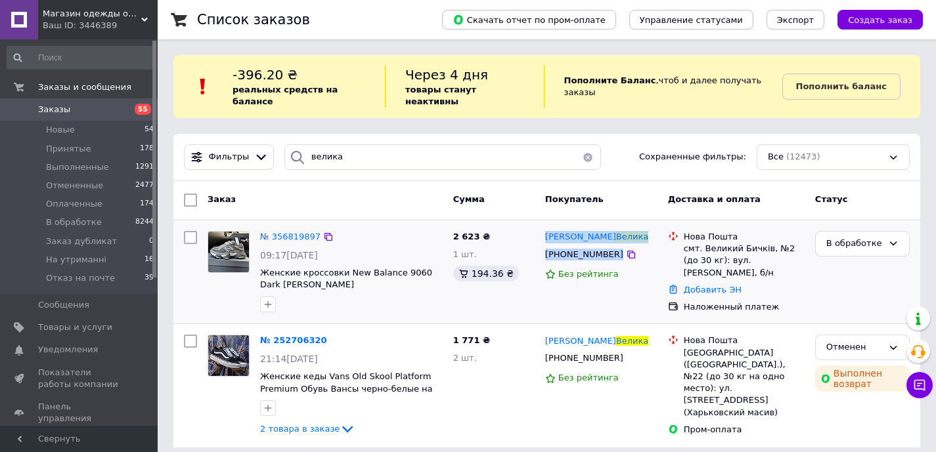
drag, startPoint x: 630, startPoint y: 254, endPoint x: 542, endPoint y: 239, distance: 89.3
click at [542, 239] on div "[PERSON_NAME] [PHONE_NUMBER] Без рейтинга" at bounding box center [601, 272] width 123 height 93
copy div "[PERSON_NAME] [PHONE_NUMBER]"
click at [720, 293] on link "Добавить ЭН" at bounding box center [713, 290] width 58 height 10
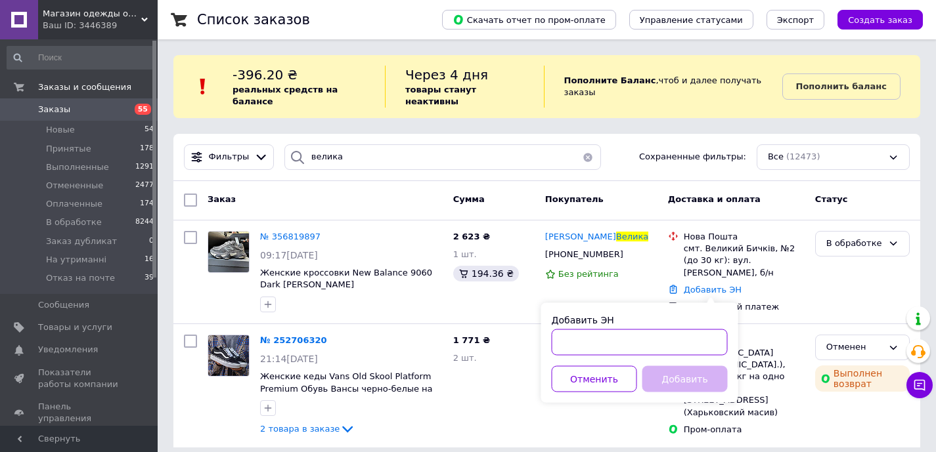
click at [597, 345] on input "Добавить ЭН" at bounding box center [640, 343] width 176 height 26
paste input "20451225372377"
type input "20451225372377"
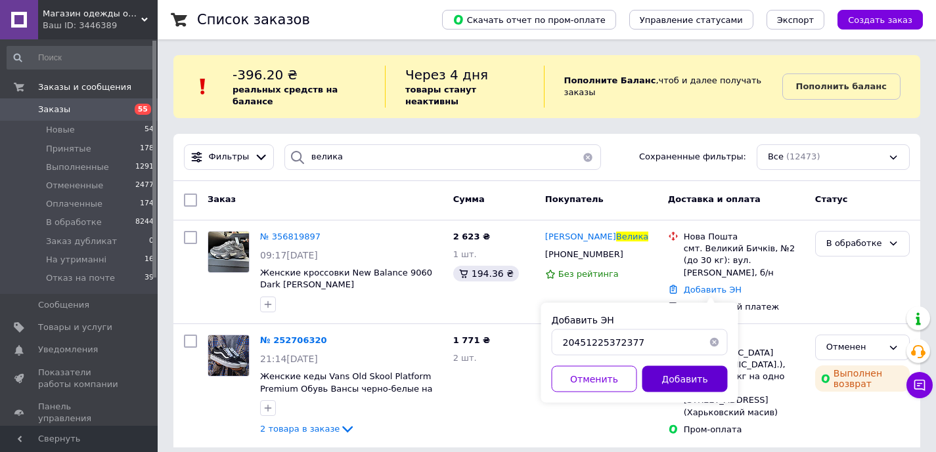
click at [692, 372] on button "Добавить" at bounding box center [684, 379] width 85 height 26
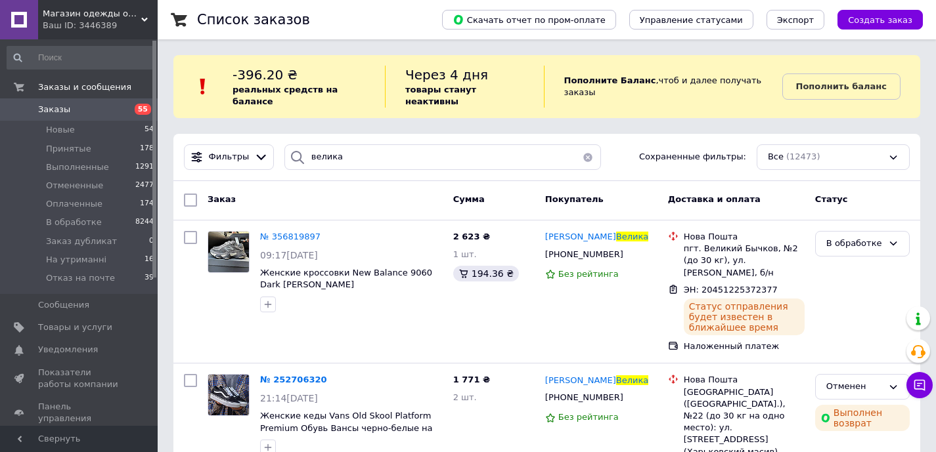
click at [92, 113] on span "Заказы" at bounding box center [79, 110] width 83 height 12
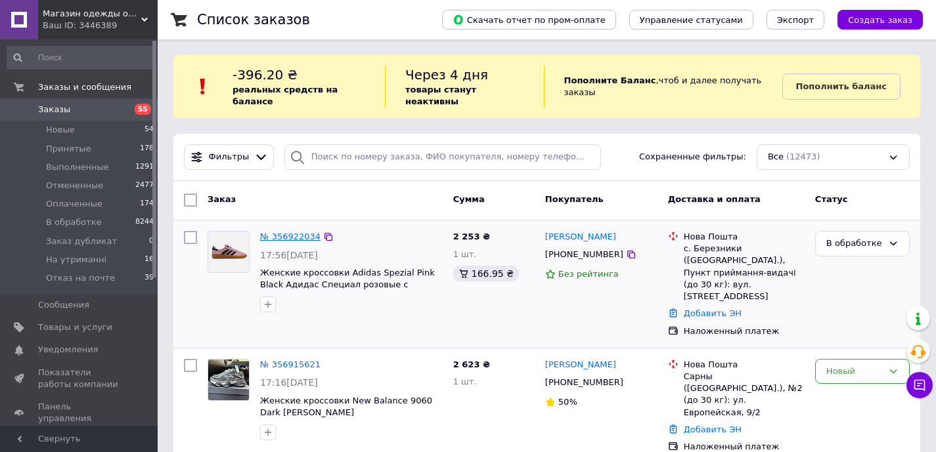
click at [296, 232] on link "№ 356922034" at bounding box center [290, 237] width 60 height 10
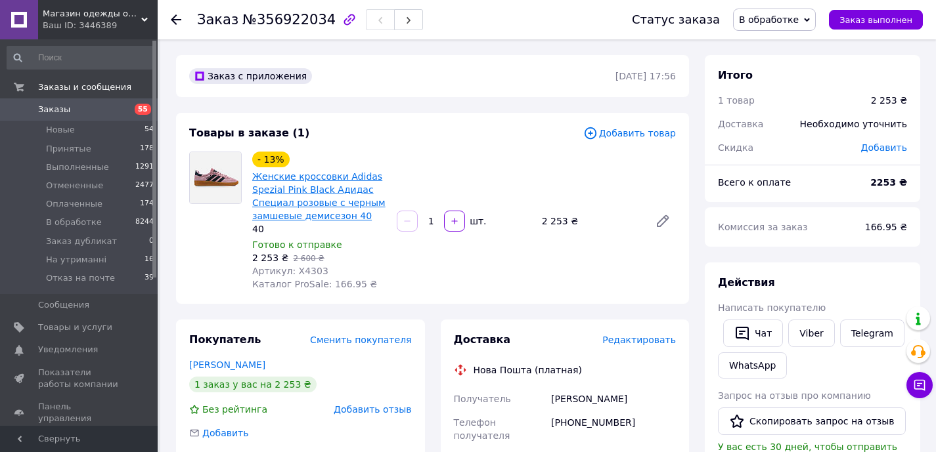
click at [312, 217] on link "Женские кроссовки Adidas Spezial Pink Black Адидас Специал розовые с черным зам…" at bounding box center [318, 196] width 133 height 50
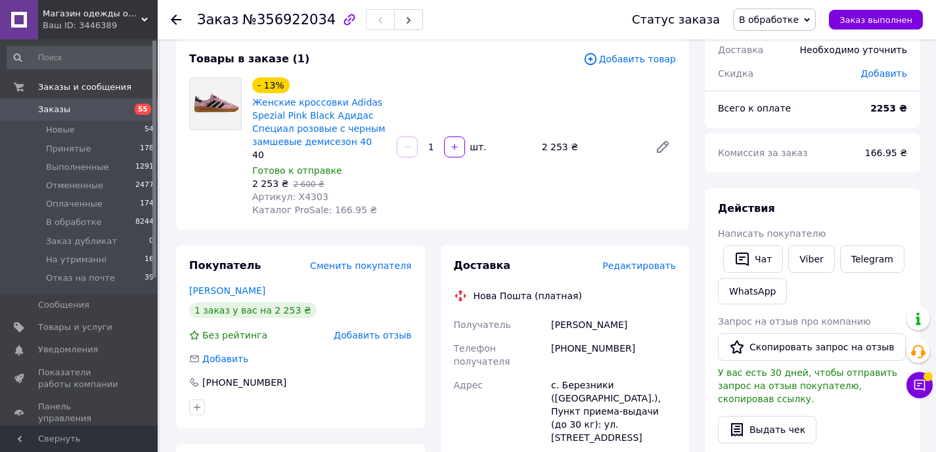
scroll to position [90, 0]
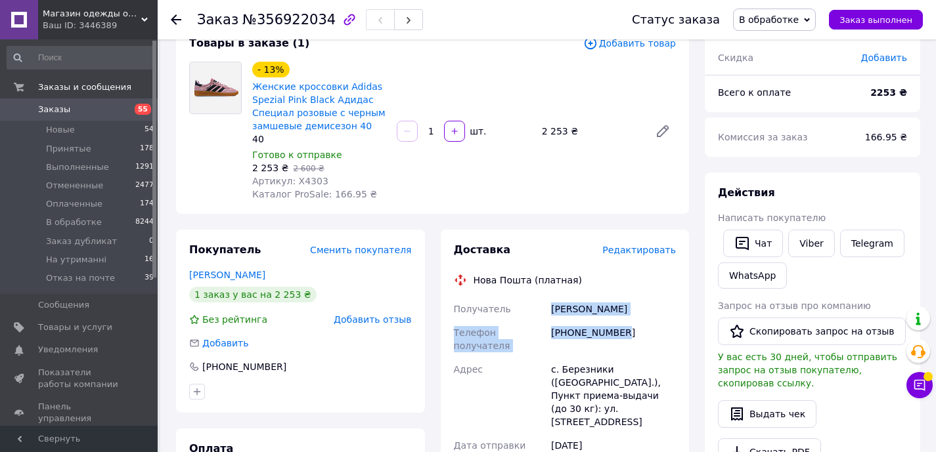
drag, startPoint x: 619, startPoint y: 333, endPoint x: 550, endPoint y: 309, distance: 73.1
copy div "[PERSON_NAME] Телефон получателя [PHONE_NUMBER]"
click at [100, 105] on span "Заказы" at bounding box center [79, 110] width 83 height 12
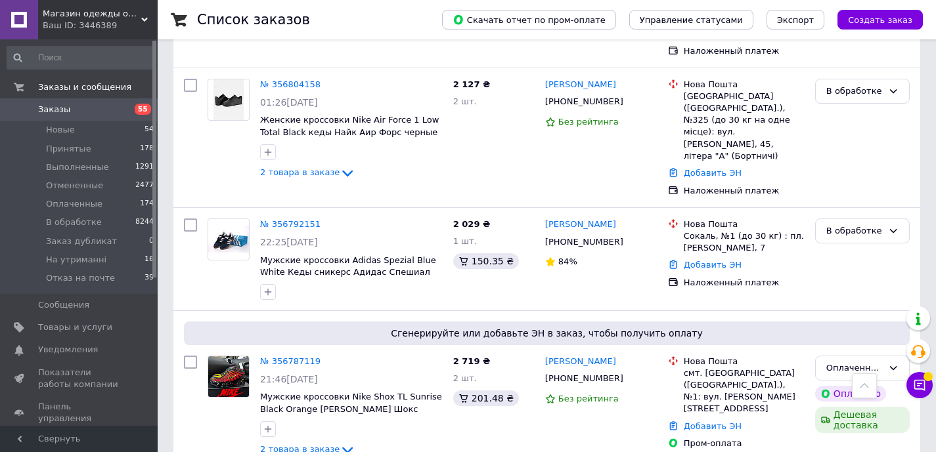
scroll to position [1478, 0]
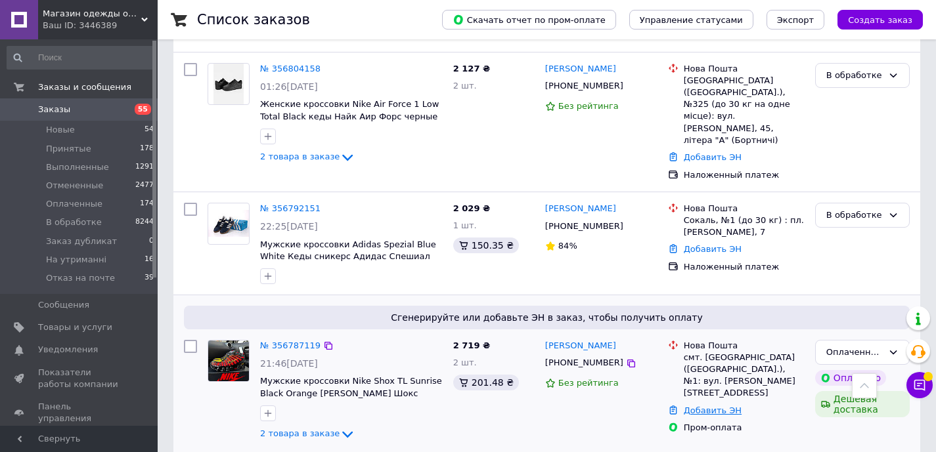
click at [715, 406] on link "Добавить ЭН" at bounding box center [713, 411] width 58 height 10
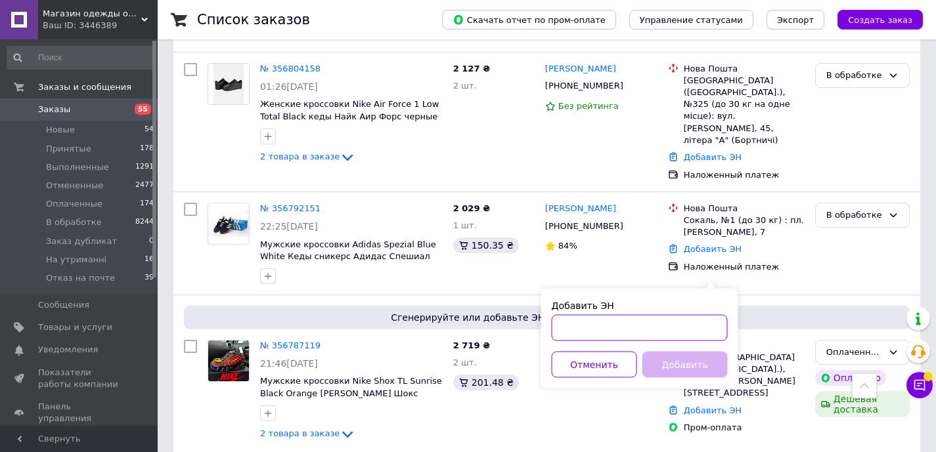
click at [607, 320] on input "Добавить ЭН" at bounding box center [640, 328] width 176 height 26
paste input "20451224962976"
type input "20451224962976"
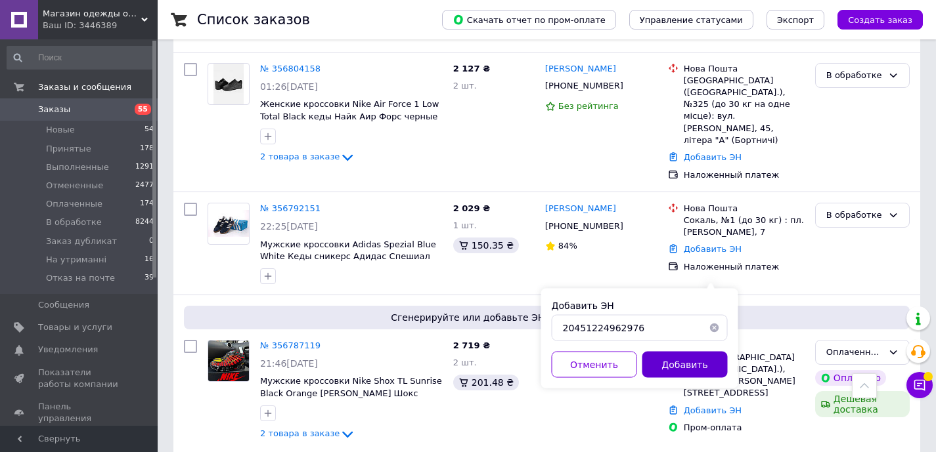
click at [651, 358] on button "Добавить" at bounding box center [684, 365] width 85 height 26
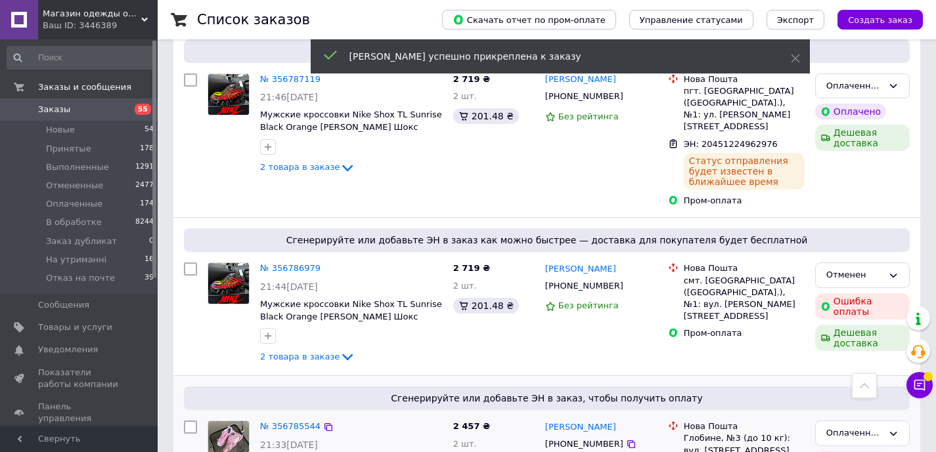
scroll to position [1778, 0]
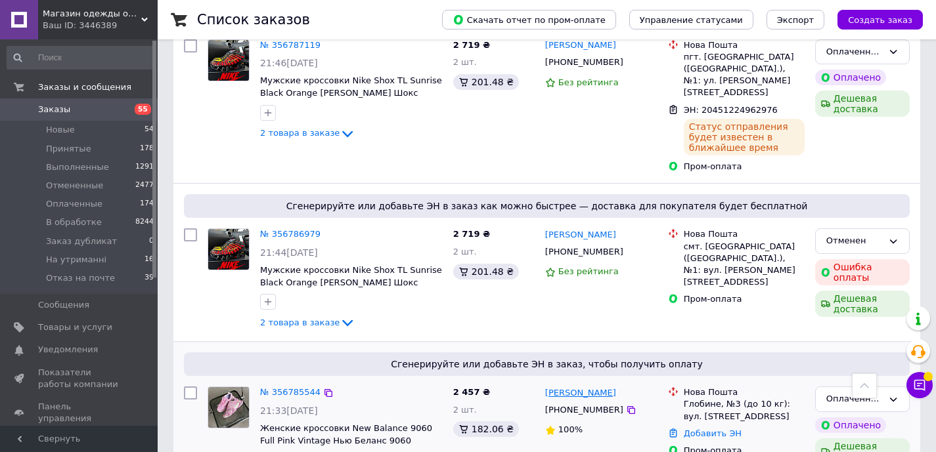
drag, startPoint x: 631, startPoint y: 263, endPoint x: 581, endPoint y: 259, distance: 50.7
click at [581, 385] on div "[PERSON_NAME]" at bounding box center [601, 392] width 115 height 15
copy link "[PERSON_NAME]"
click at [701, 429] on link "Добавить ЭН" at bounding box center [713, 434] width 58 height 10
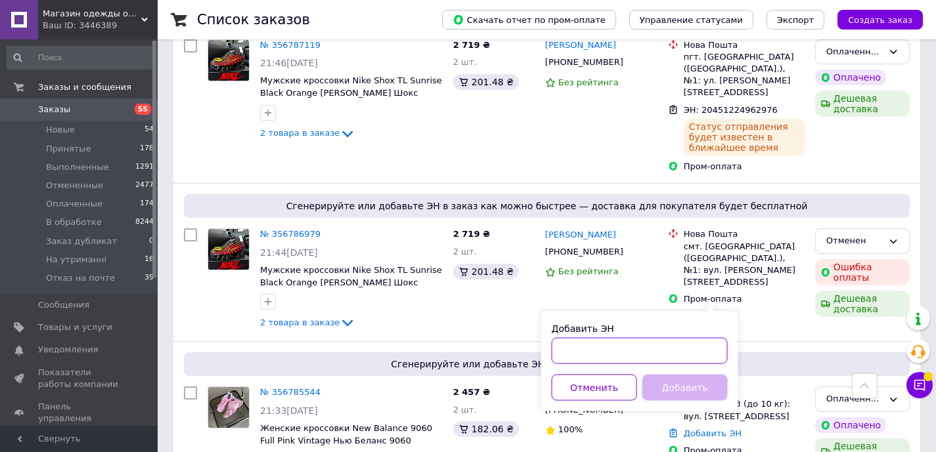
click at [623, 347] on input "Добавить ЭН" at bounding box center [640, 351] width 176 height 26
paste input "20451224742004"
type input "20451224742004"
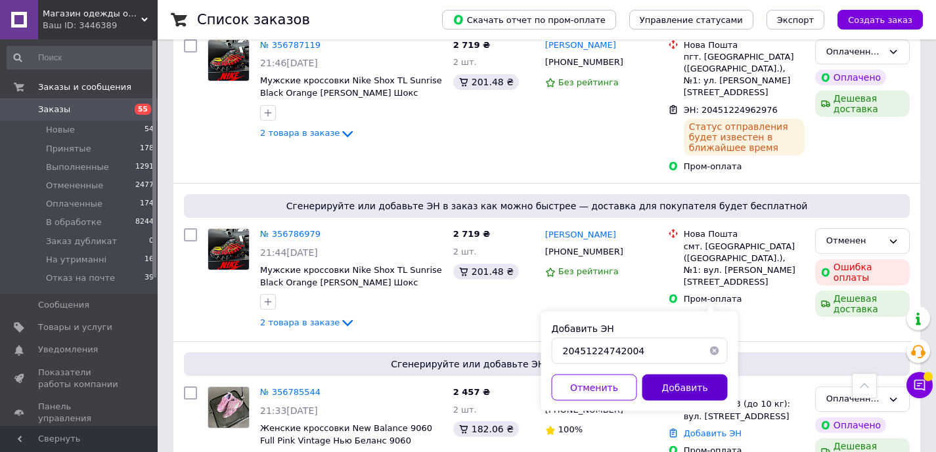
click at [671, 389] on button "Добавить" at bounding box center [684, 388] width 85 height 26
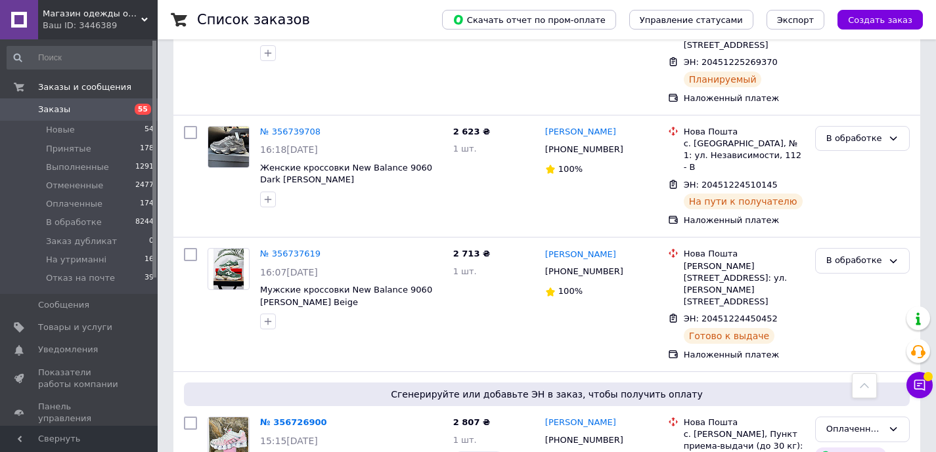
scroll to position [2708, 0]
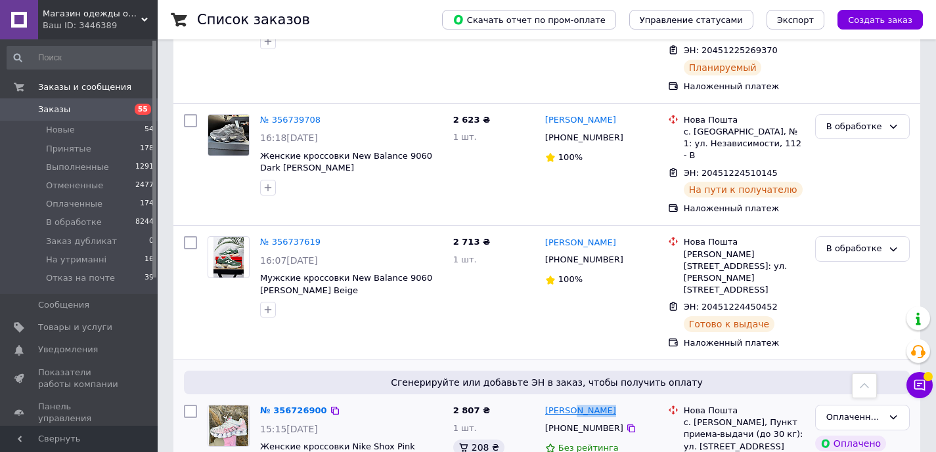
drag, startPoint x: 618, startPoint y: 205, endPoint x: 575, endPoint y: 205, distance: 43.3
click at [575, 404] on div "[PERSON_NAME]" at bounding box center [601, 411] width 115 height 15
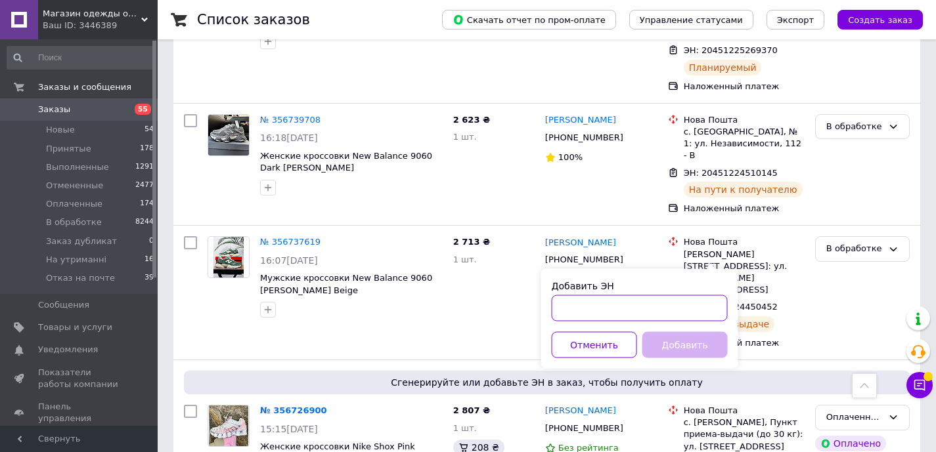
click at [596, 309] on input "Добавить ЭН" at bounding box center [640, 309] width 176 height 26
paste input "20451225154559"
type input "20451225154559"
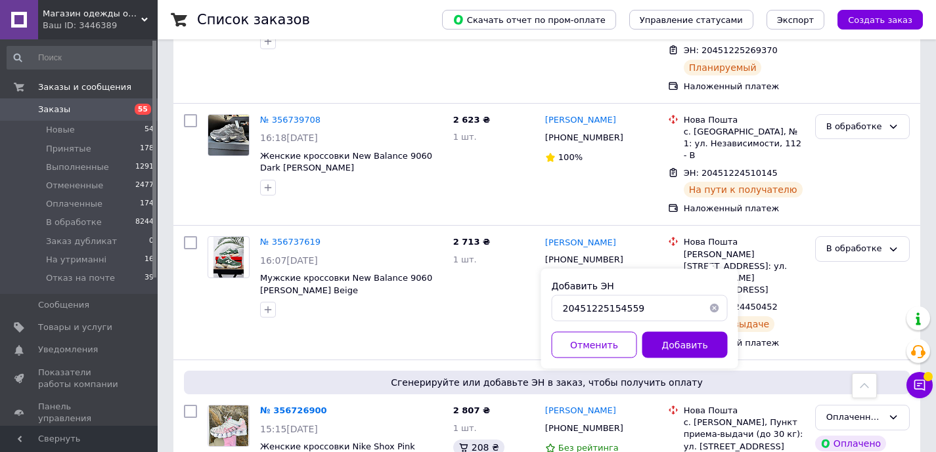
click at [633, 330] on div "Добавить ЭН 20451225154559 Отменить Добавить" at bounding box center [639, 319] width 197 height 100
click at [664, 340] on button "Добавить" at bounding box center [684, 345] width 85 height 26
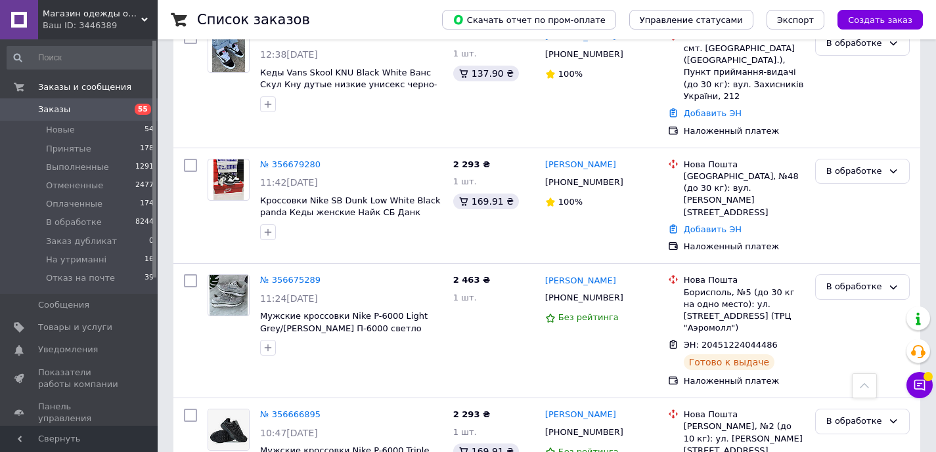
scroll to position [3567, 0]
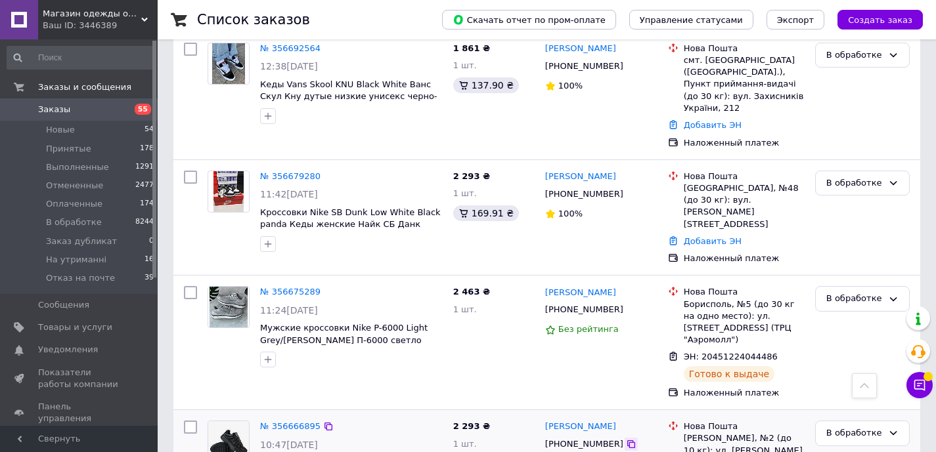
click at [626, 439] on icon at bounding box center [631, 444] width 11 height 11
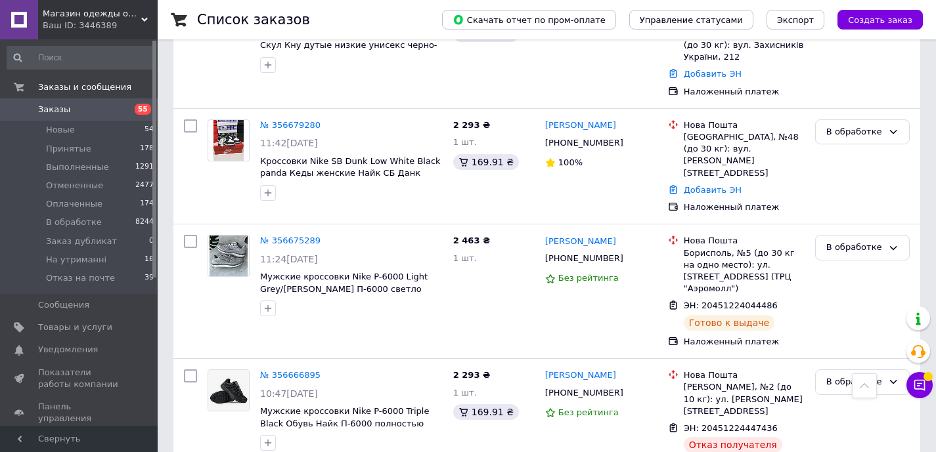
scroll to position [3633, 0]
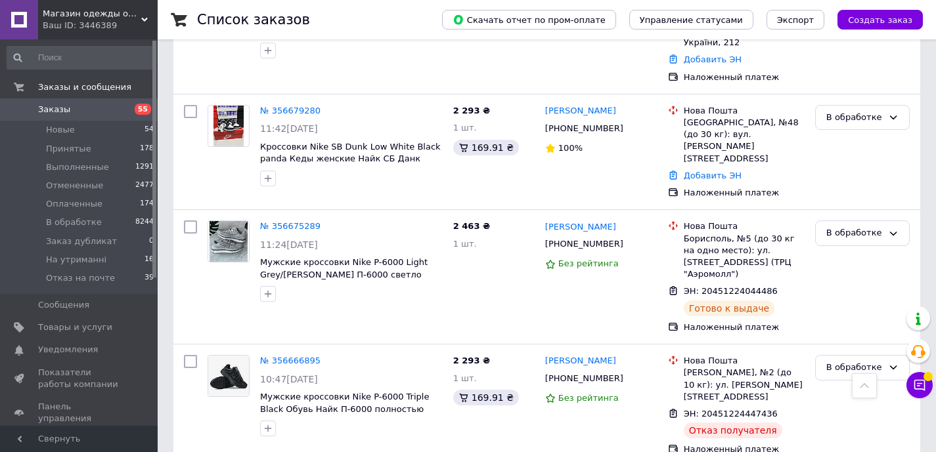
drag, startPoint x: 622, startPoint y: 204, endPoint x: 565, endPoint y: 204, distance: 57.1
copy link "[PERSON_NAME]"
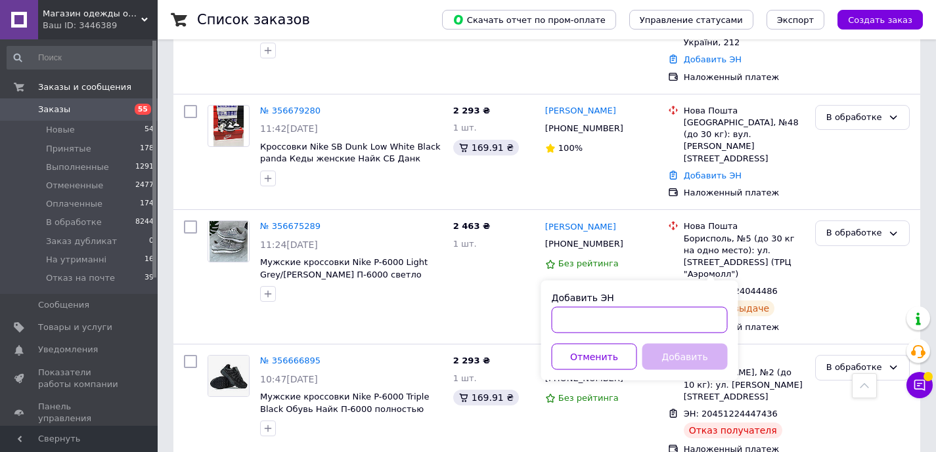
click at [628, 317] on input "Добавить ЭН" at bounding box center [640, 320] width 176 height 26
paste input "20451223962509"
type input "20451223962509"
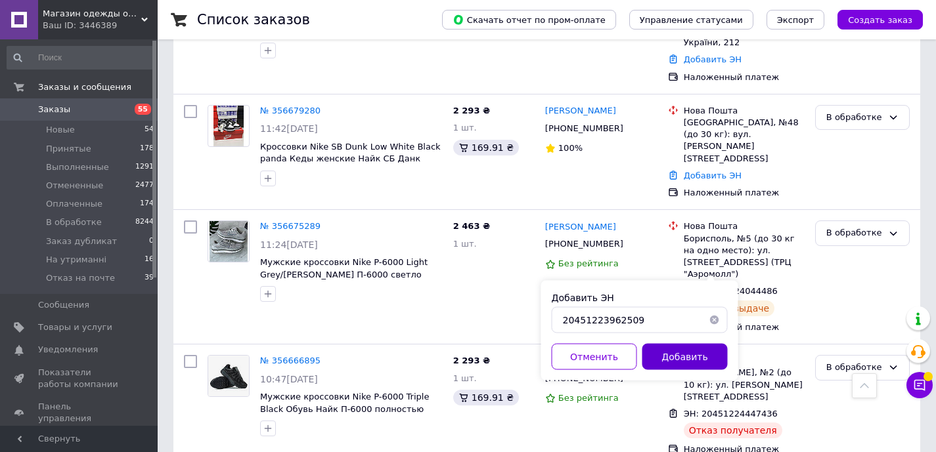
click at [699, 361] on button "Добавить" at bounding box center [684, 357] width 85 height 26
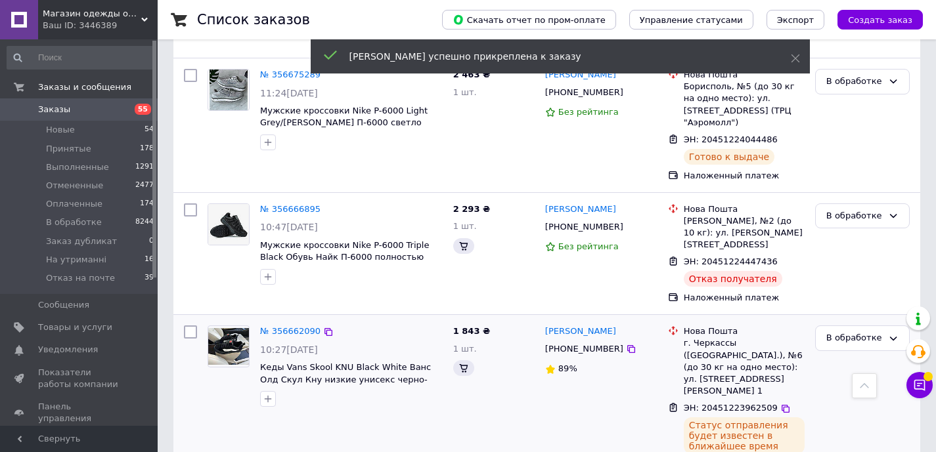
scroll to position [3494, 0]
